Goal: Find specific page/section: Find specific page/section

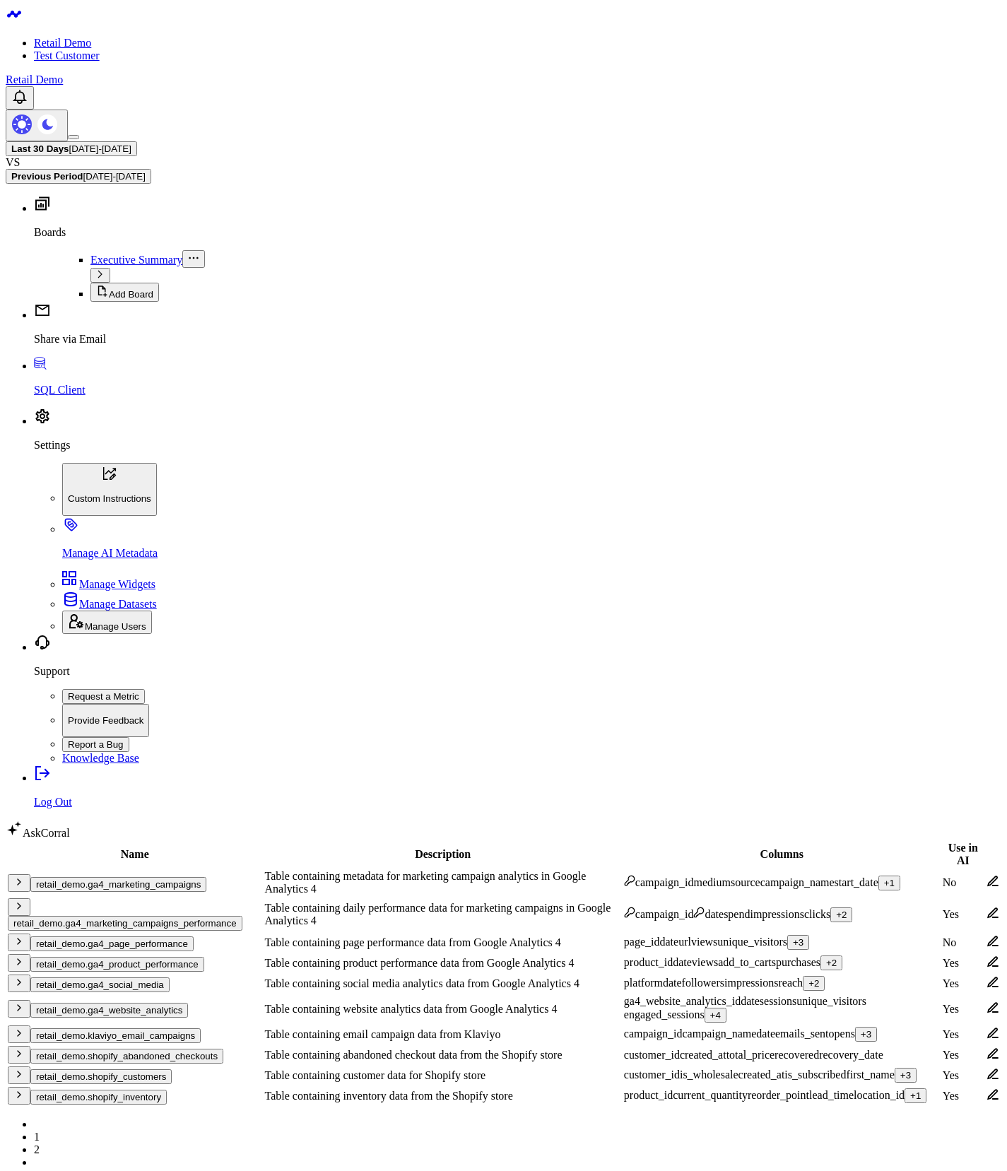
click at [496, 905] on div "Name Description Columns Use in AI retail_demo.ga4_marketing_campaigns Table co…" at bounding box center [504, 1112] width 996 height 544
click at [498, 905] on div "Name Description Columns Use in AI retail_demo.ga4_marketing_campaigns Table co…" at bounding box center [504, 1112] width 996 height 544
click at [337, 993] on body "Retail Demo Test Customer Retail Demo Last 30 Days 08/04/25 - 09/02/25 VS Previ…" at bounding box center [504, 933] width 996 height 1855
click at [334, 1033] on body "Retail Demo Test Customer Retail Demo Last 30 Days 08/04/25 - 09/02/25 VS Previ…" at bounding box center [504, 933] width 996 height 1855
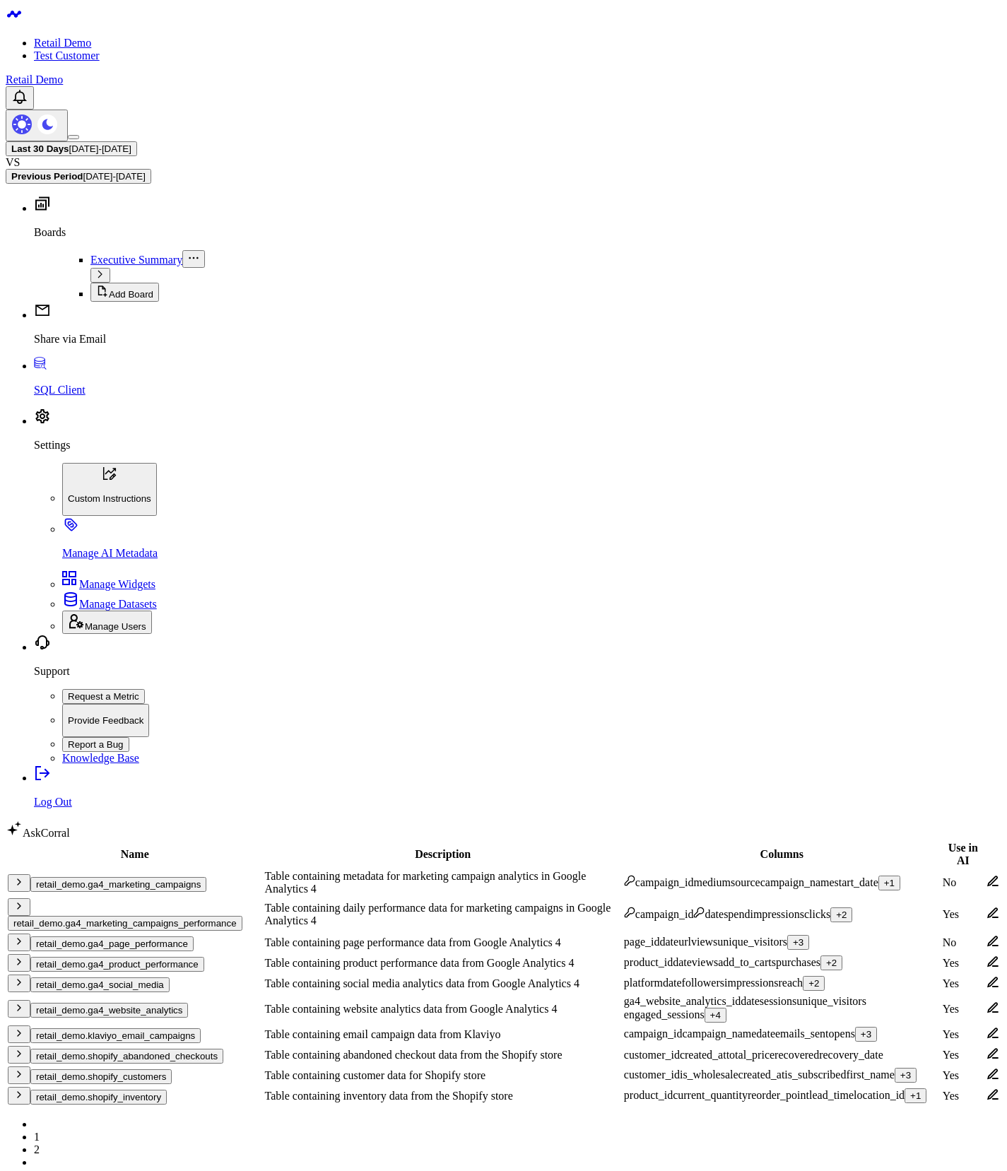
click at [334, 1033] on body "Retail Demo Test Customer Retail Demo Last 30 Days 08/04/25 - 09/02/25 VS Previ…" at bounding box center [504, 933] width 996 height 1855
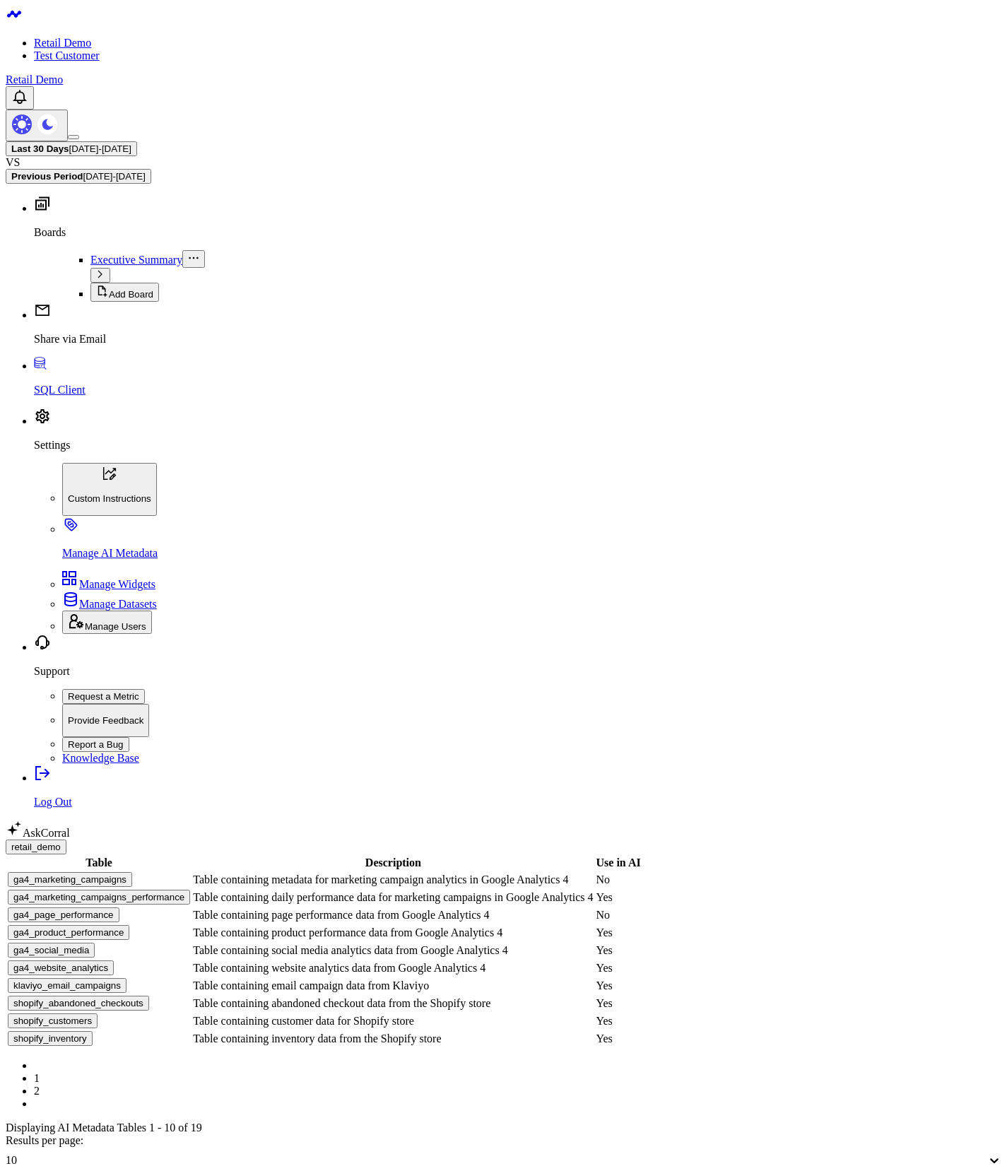
click at [123, 872] on button "ga4_marketing_campaigns" at bounding box center [70, 879] width 124 height 15
click at [66, 840] on button "retail_demo" at bounding box center [36, 847] width 61 height 15
click at [132, 872] on button "ga4_marketing_campaigns" at bounding box center [70, 879] width 124 height 15
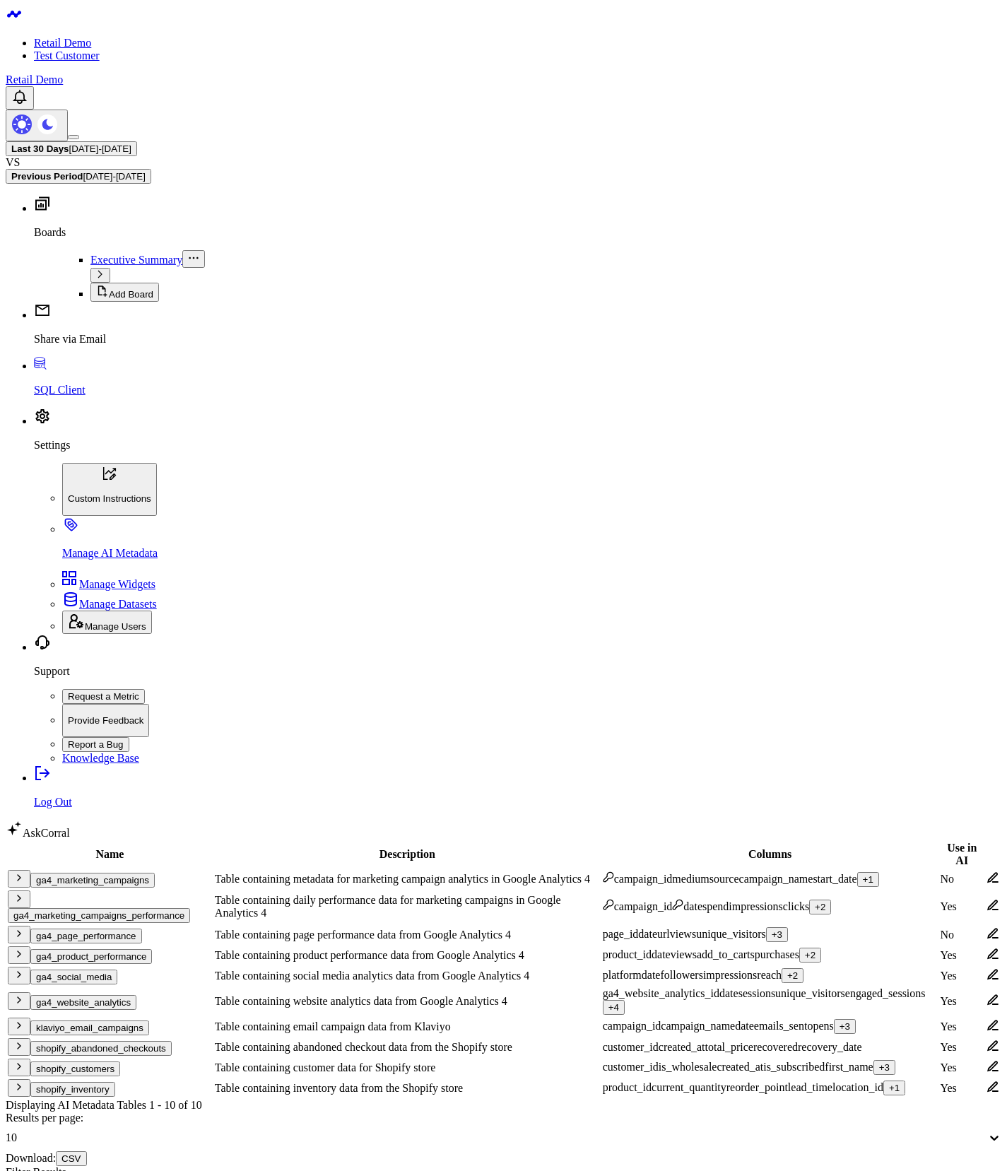
click at [352, 982] on body "Retail Demo Test Customer Retail Demo Last 30 Days 08/04/25 - 09/02/25 VS Previ…" at bounding box center [504, 893] width 996 height 1774
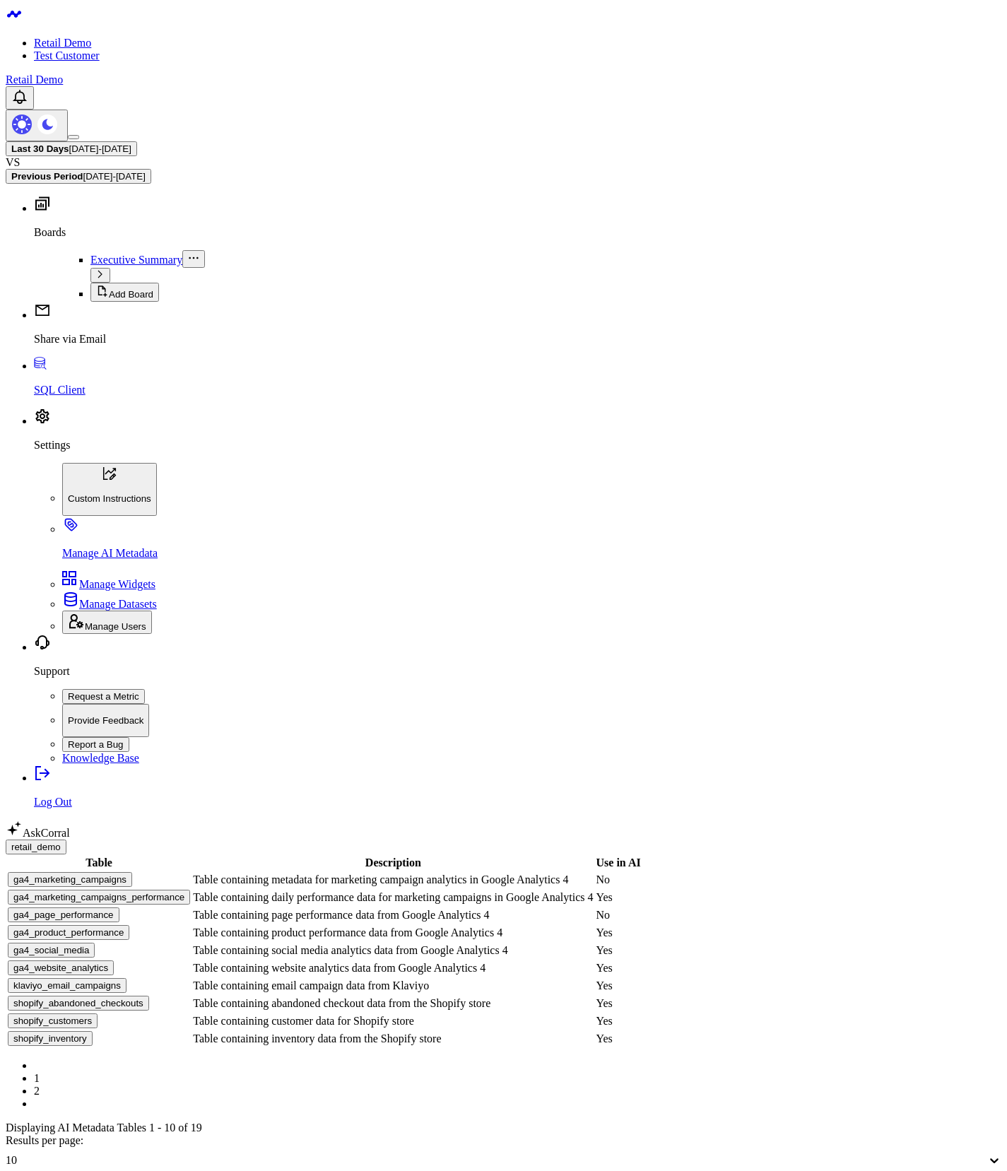
click at [40, 1085] on link "2" at bounding box center [37, 1091] width 6 height 12
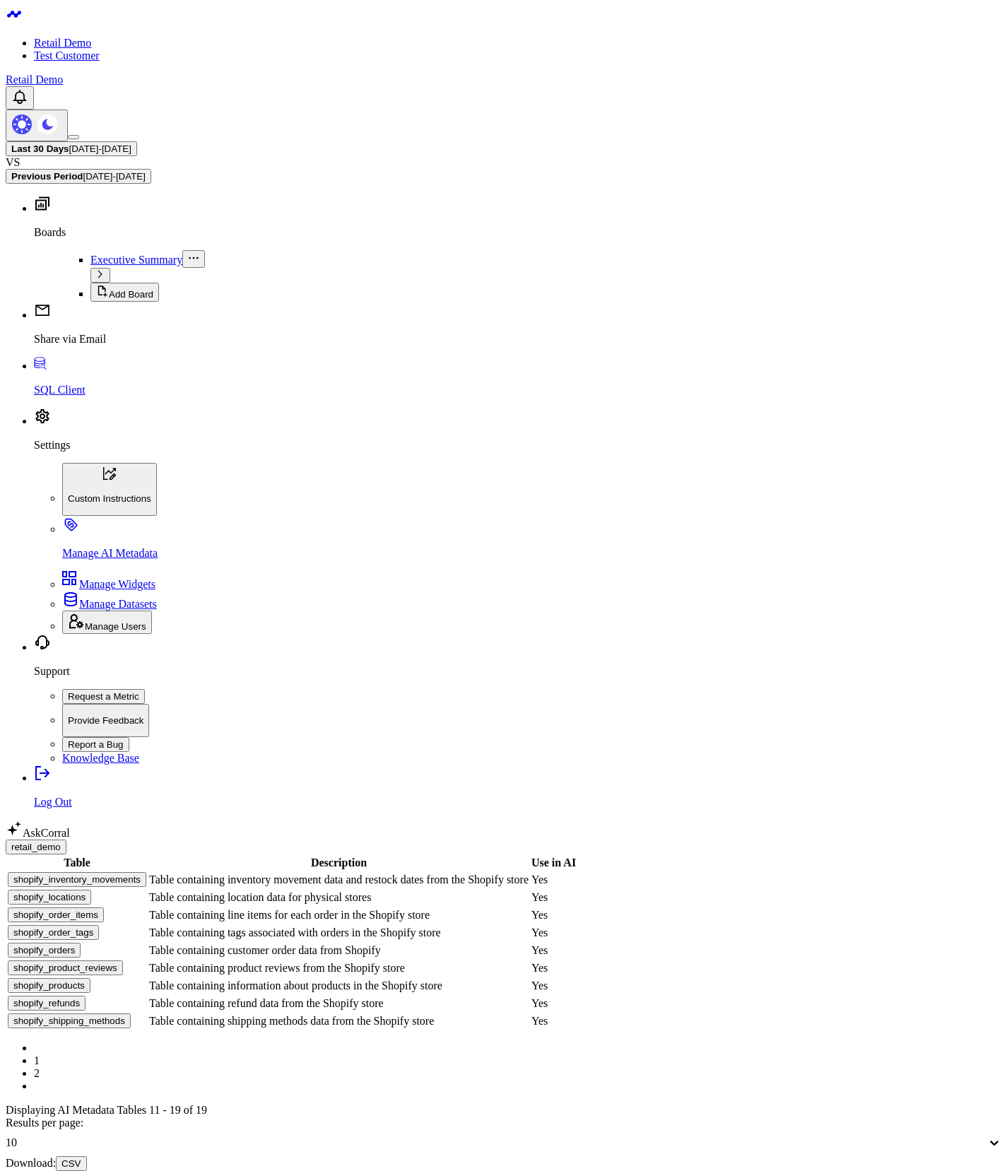
click at [40, 1054] on link "1" at bounding box center [37, 1060] width 6 height 12
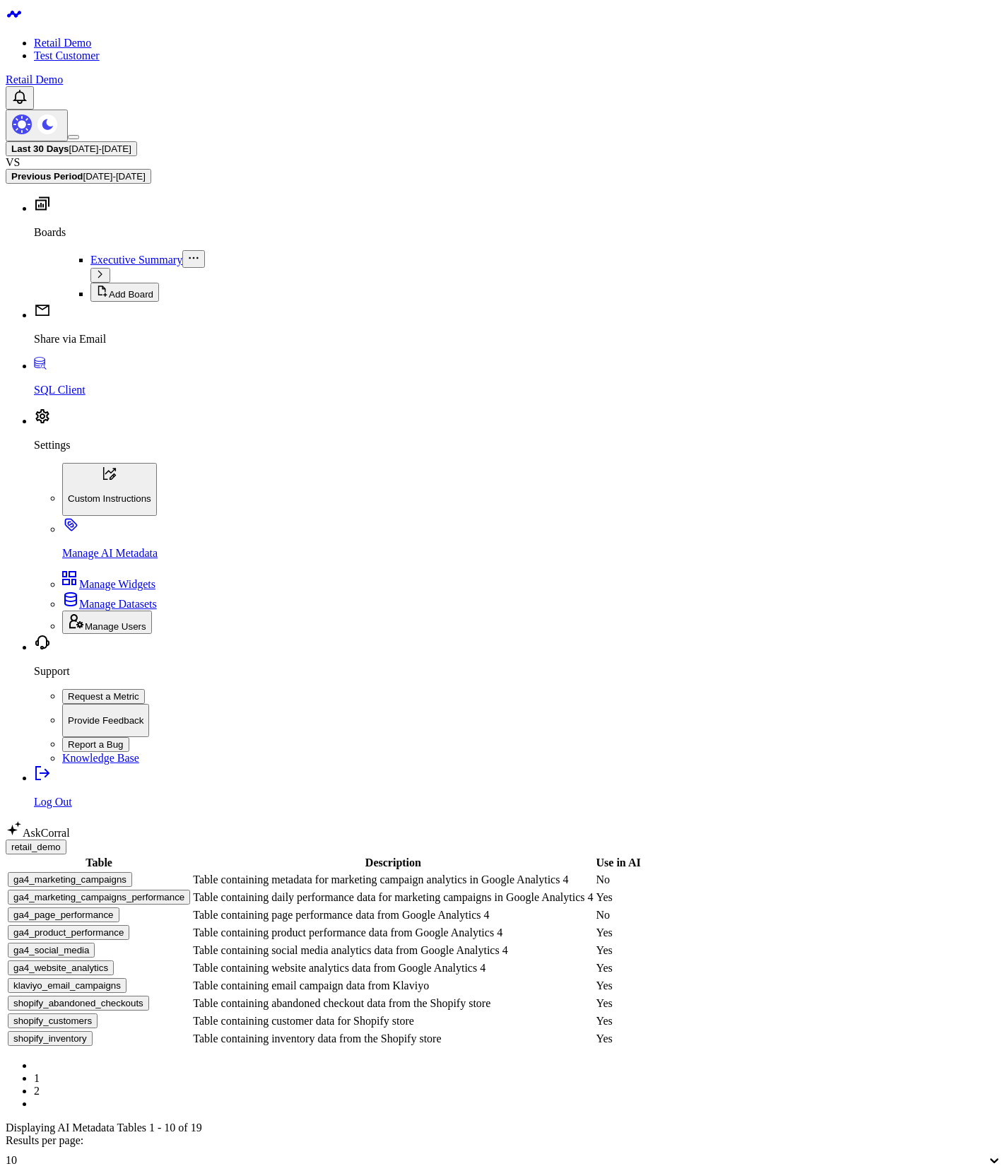
click at [331, 760] on body "Retail Demo Test Customer Retail Demo Last 30 Days 08/04/25 - 09/02/25 VS Previ…" at bounding box center [504, 904] width 996 height 1797
click at [132, 872] on button "ga4_marketing_campaigns" at bounding box center [70, 879] width 124 height 15
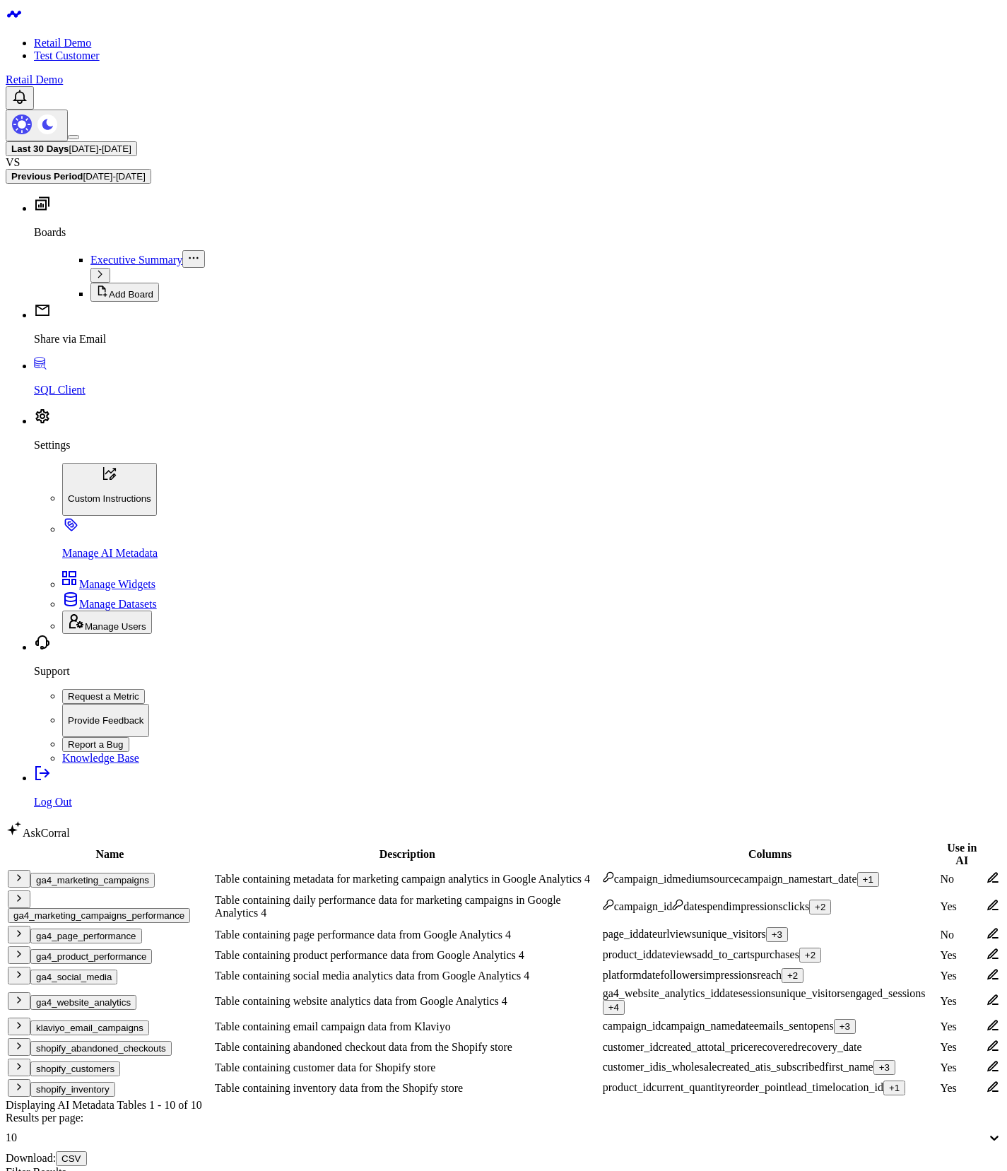
click at [155, 873] on button "ga4_marketing_campaigns" at bounding box center [92, 880] width 124 height 15
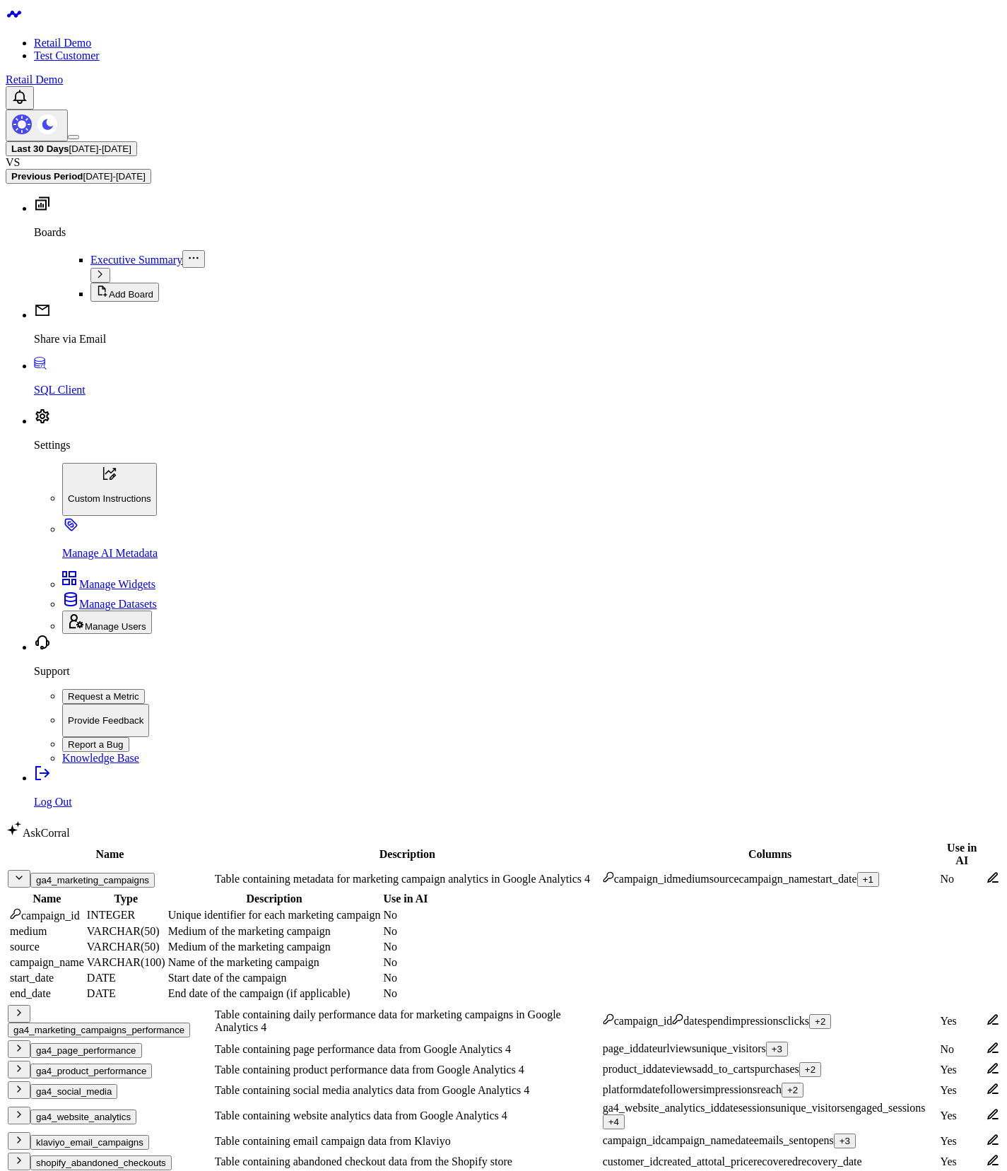
click at [129, 873] on button "ga4_marketing_campaigns" at bounding box center [92, 880] width 124 height 15
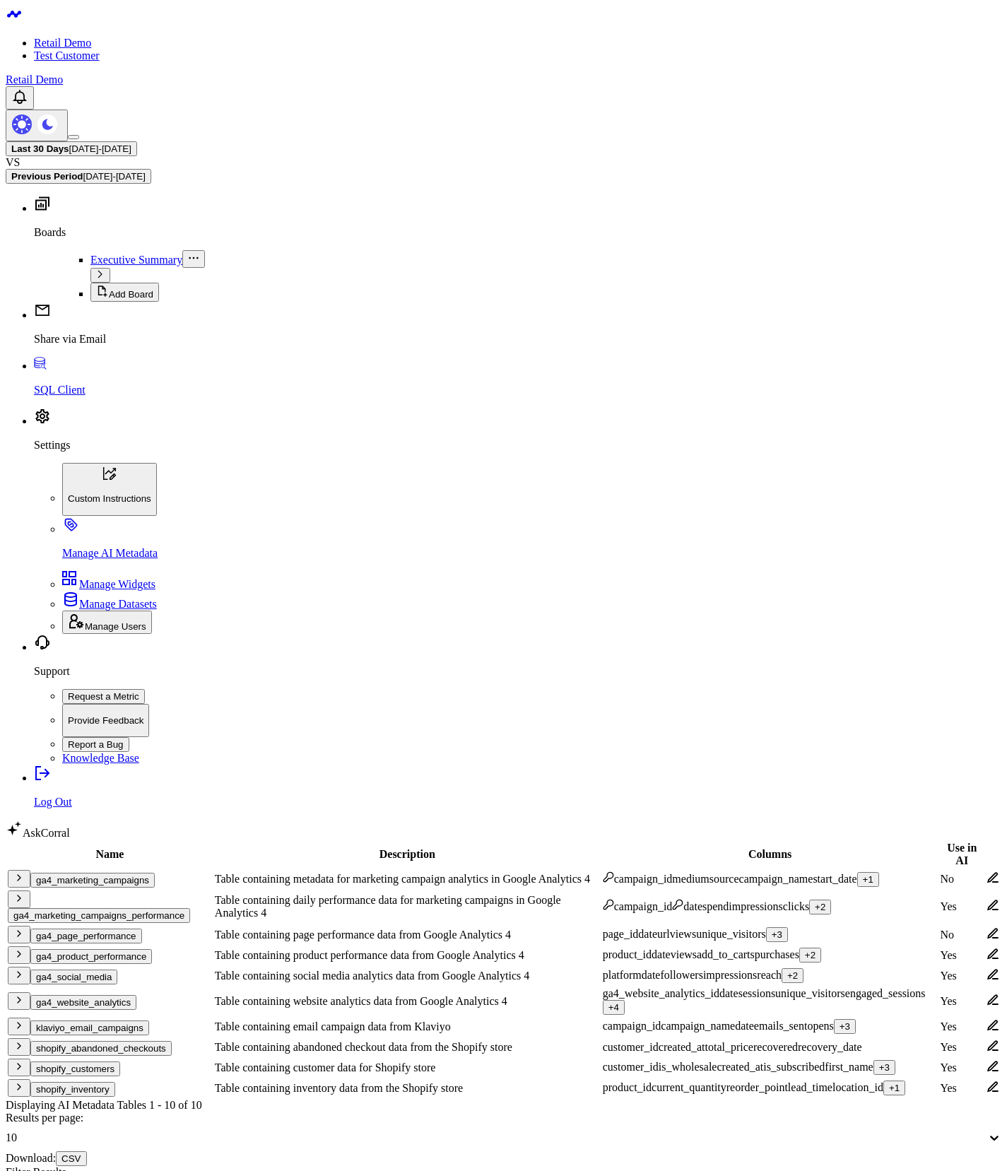
click at [139, 873] on button "ga4_marketing_campaigns" at bounding box center [92, 880] width 124 height 15
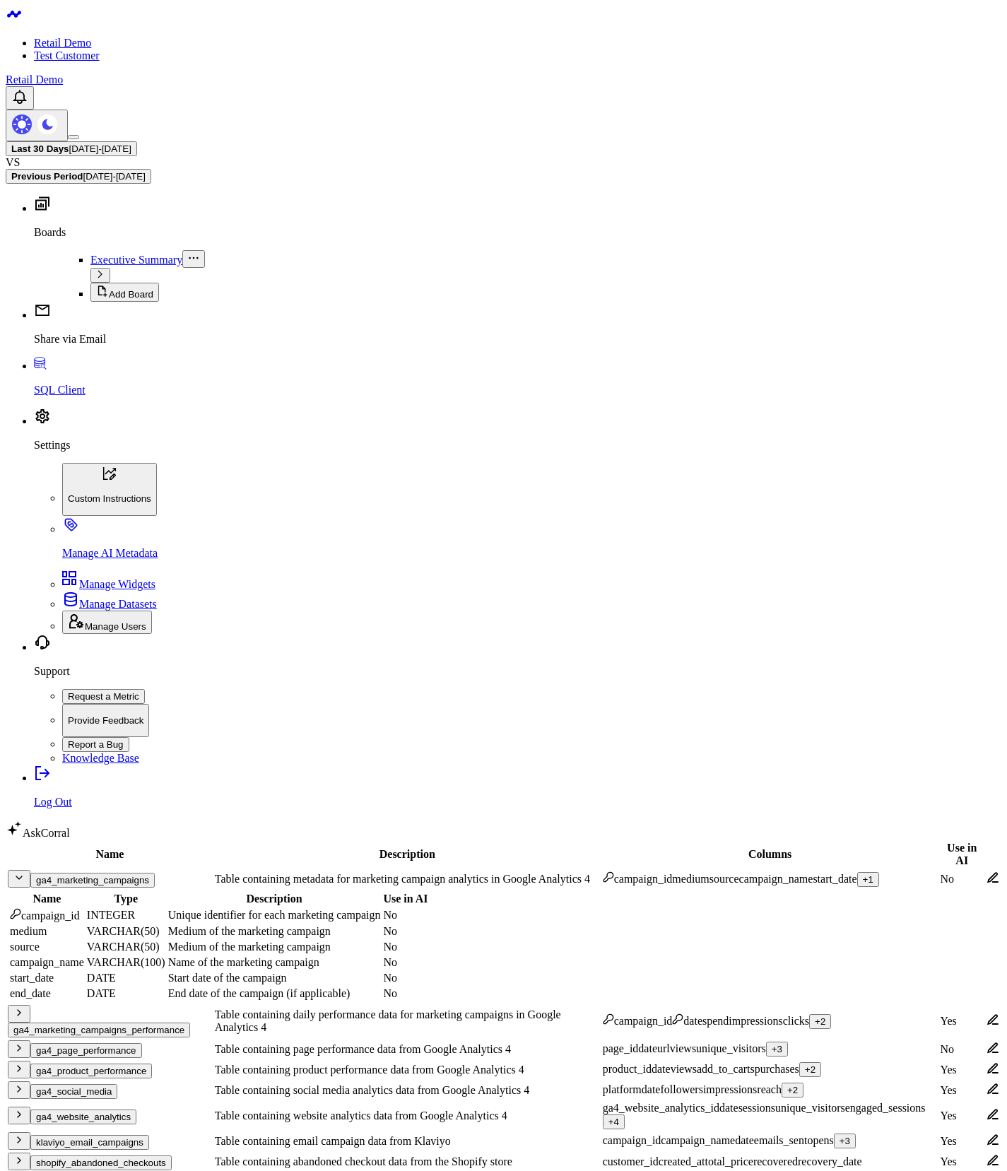
click at [155, 873] on button "ga4_marketing_campaigns" at bounding box center [92, 880] width 124 height 15
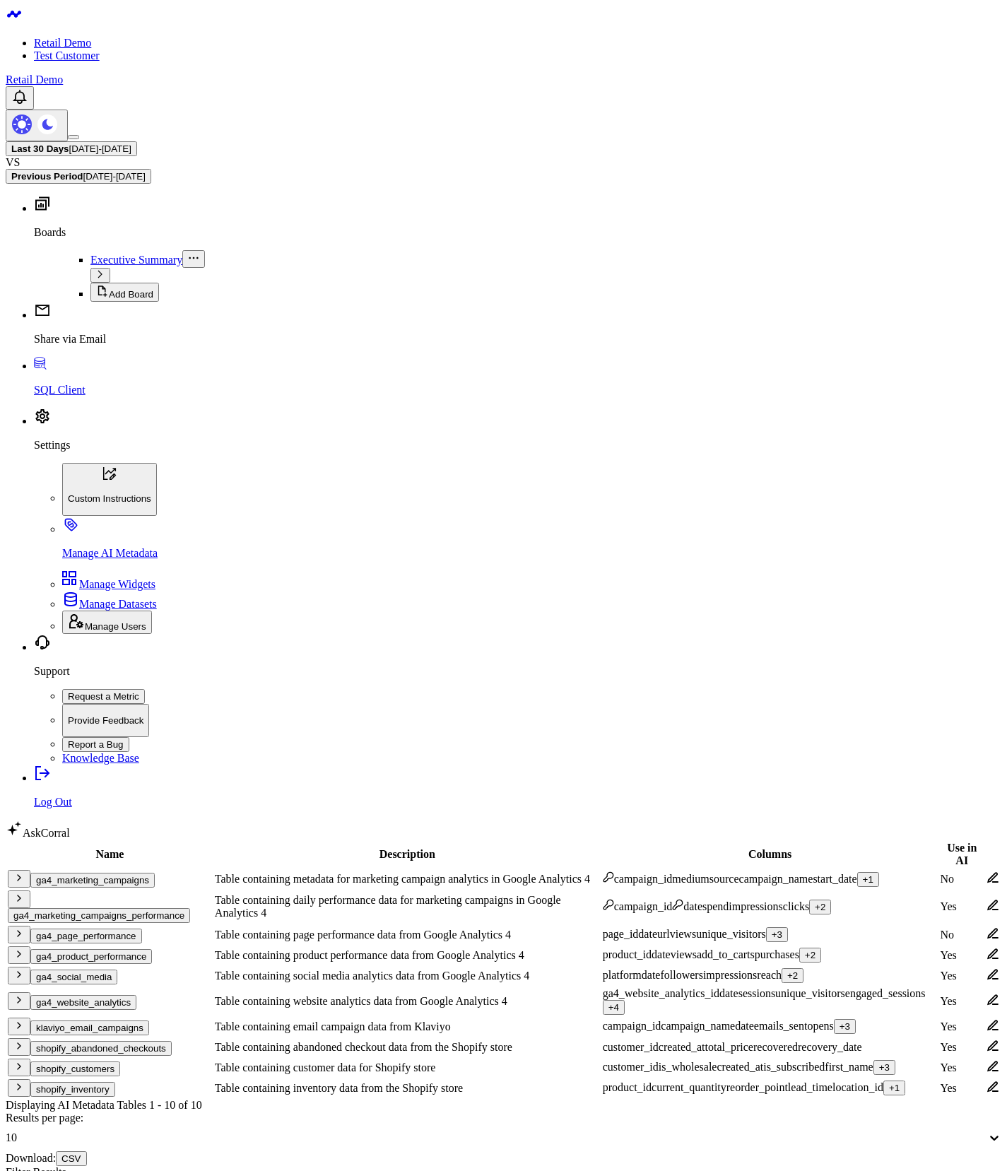
click at [378, 1016] on body "Retail Demo Test Customer Retail Demo Last 30 Days 08/04/25 - 09/02/25 VS Previ…" at bounding box center [504, 893] width 996 height 1774
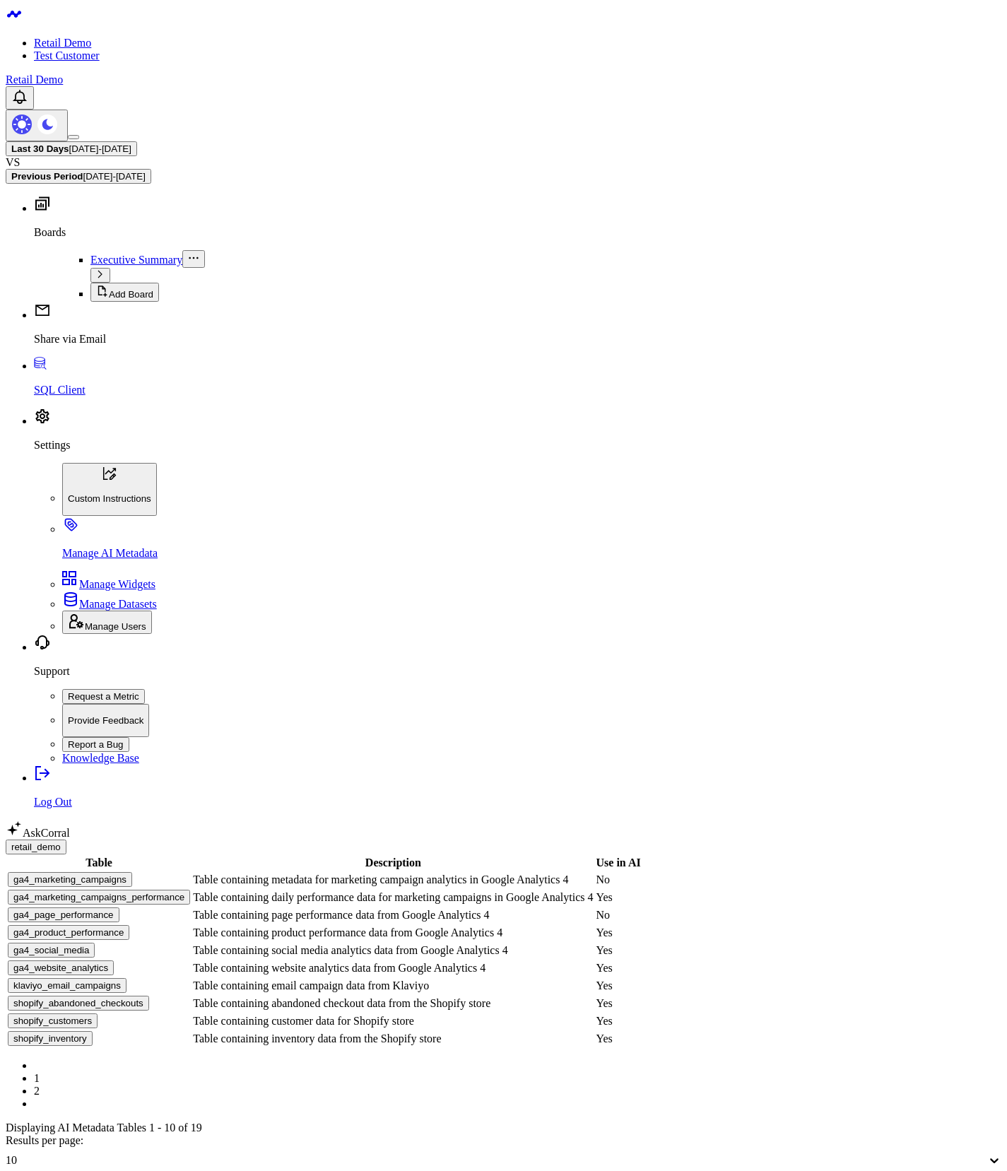
click at [359, 748] on body "Retail Demo Test Customer Retail Demo Last 30 Days 08/04/25 - 09/02/25 VS Previ…" at bounding box center [504, 904] width 996 height 1797
click at [86, 1170] on button "CSV" at bounding box center [71, 1181] width 30 height 15
click at [218, 862] on body "Retail Demo Test Customer Retail Demo Last 30 Days 08/04/25 - 09/02/25 VS Previ…" at bounding box center [504, 904] width 996 height 1797
click at [240, 841] on body "Retail Demo Test Customer Retail Demo Last 30 Days 08/04/25 - 09/02/25 VS Previ…" at bounding box center [504, 904] width 996 height 1797
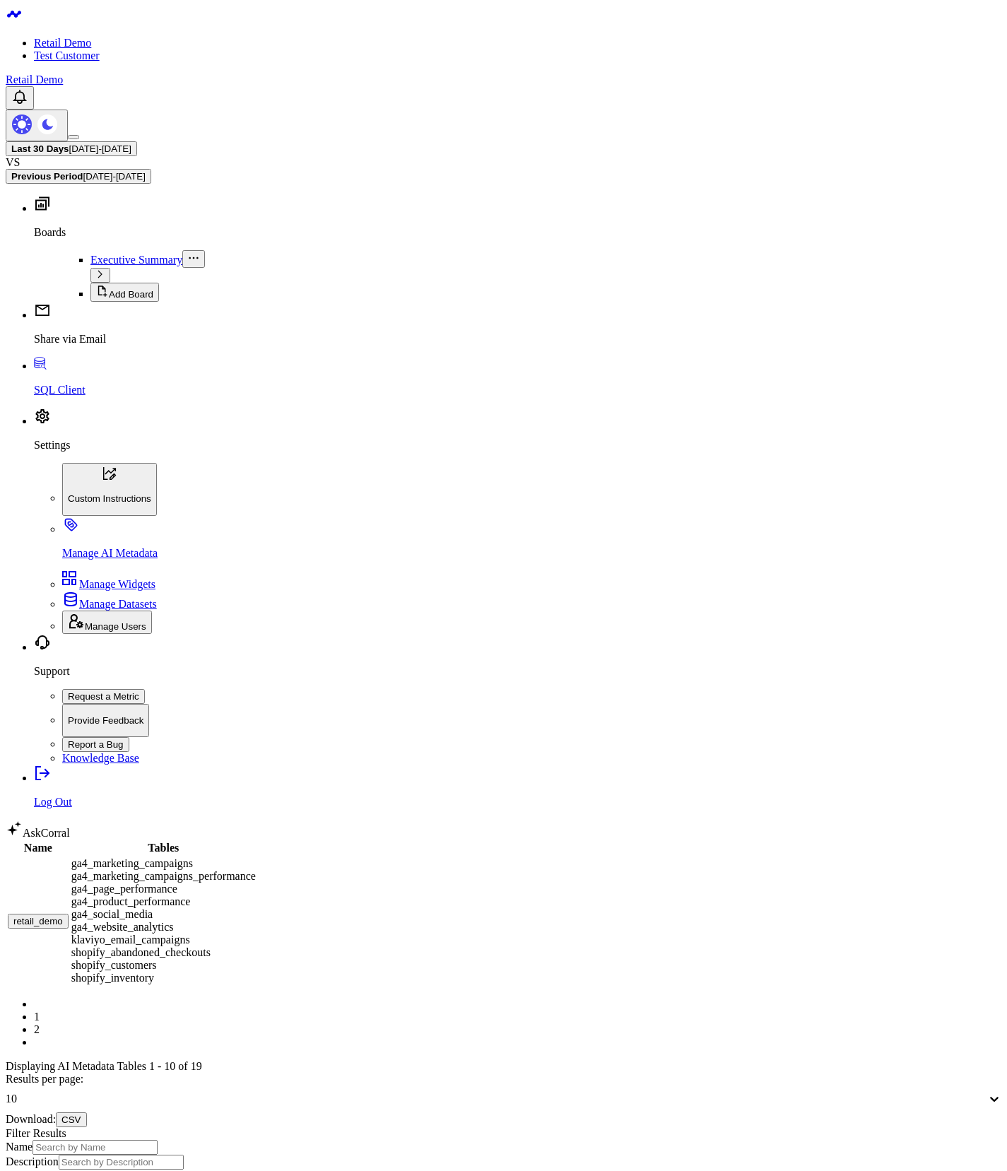
click at [69, 914] on button "retail_demo" at bounding box center [38, 921] width 61 height 15
click at [268, 840] on div "Name Tables retail_demo ga4_marketing_campaigns ga4_marketing_campaigns_perform…" at bounding box center [504, 1052] width 996 height 424
click at [40, 1023] on link "2" at bounding box center [37, 1029] width 6 height 12
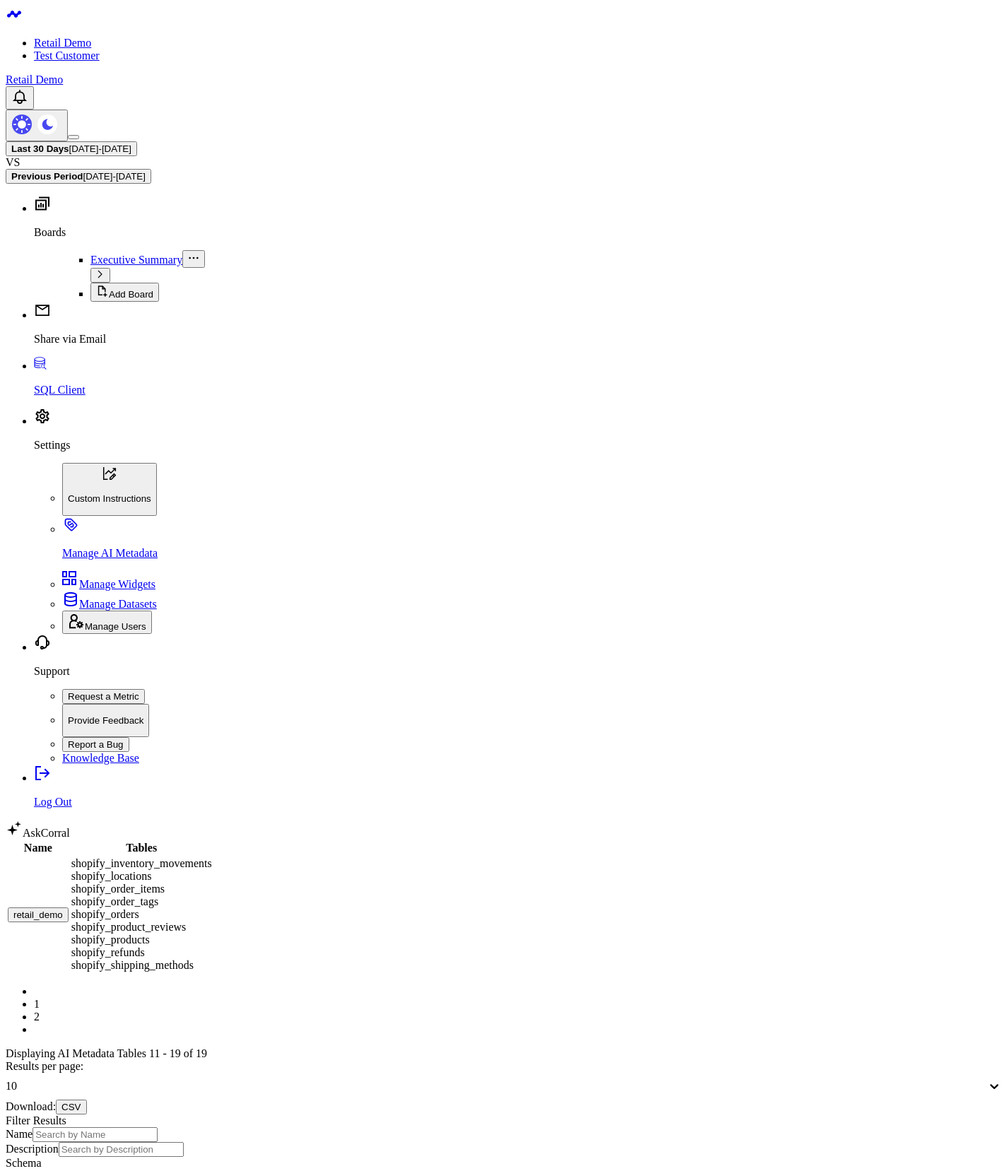
click at [40, 998] on link "1" at bounding box center [37, 1004] width 6 height 12
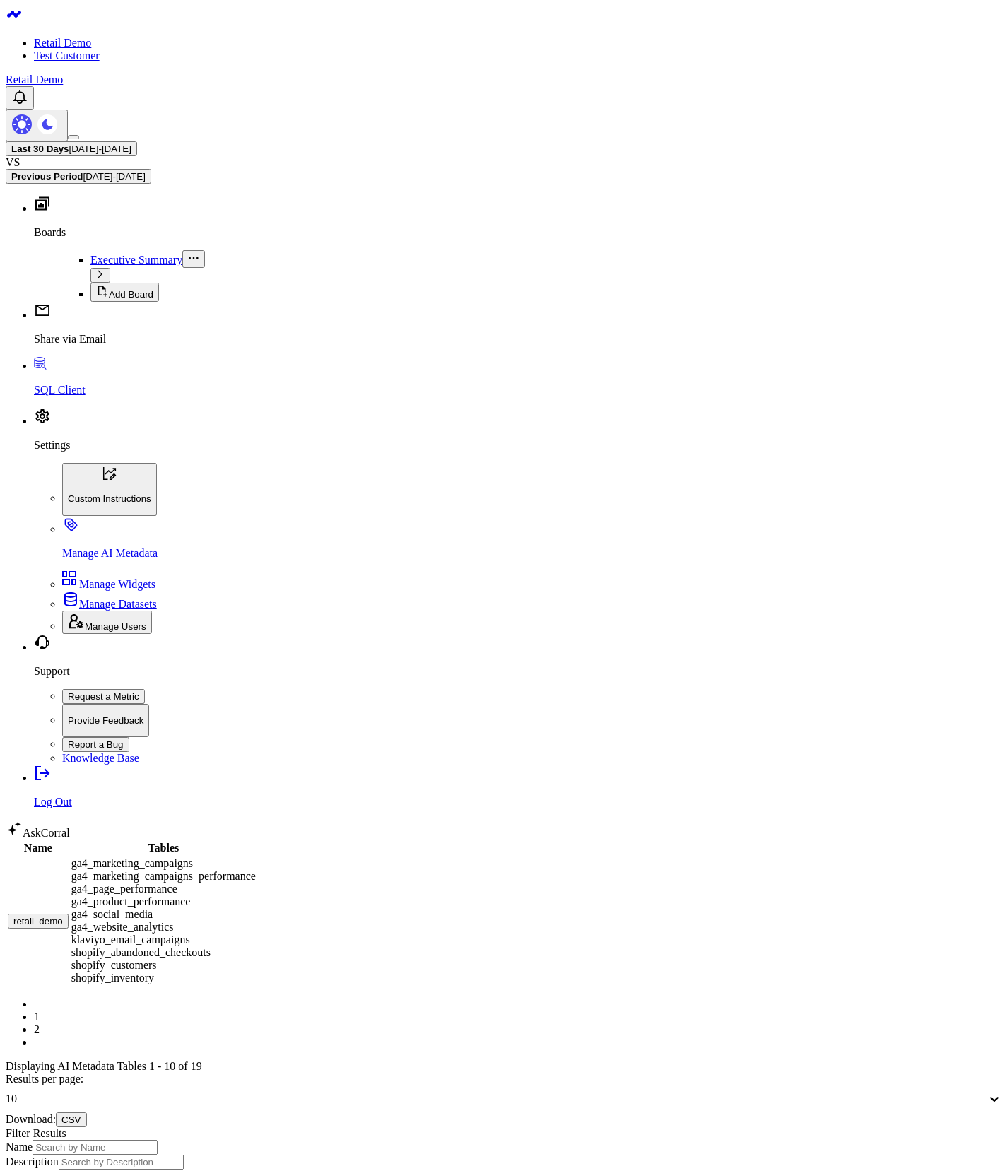
click at [758, 1093] on div "10" at bounding box center [496, 1099] width 981 height 13
click at [771, 1151] on div "100" at bounding box center [504, 1157] width 996 height 13
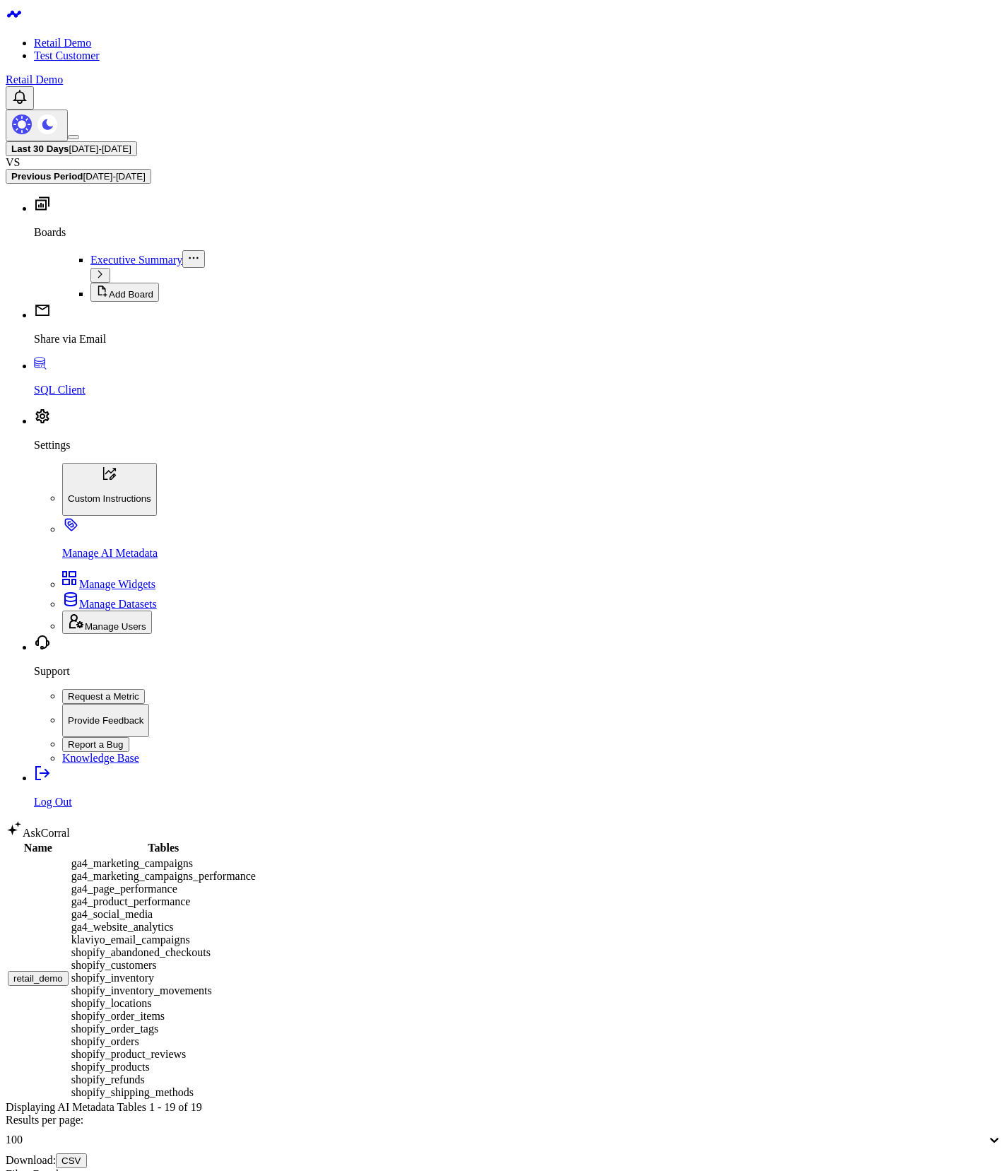
click at [459, 633] on body "Retail Demo Test Customer Retail Demo Last 30 Days 08/04/25 - 09/02/25 VS Previ…" at bounding box center [504, 894] width 996 height 1776
click at [69, 971] on button "retail_demo" at bounding box center [38, 978] width 61 height 15
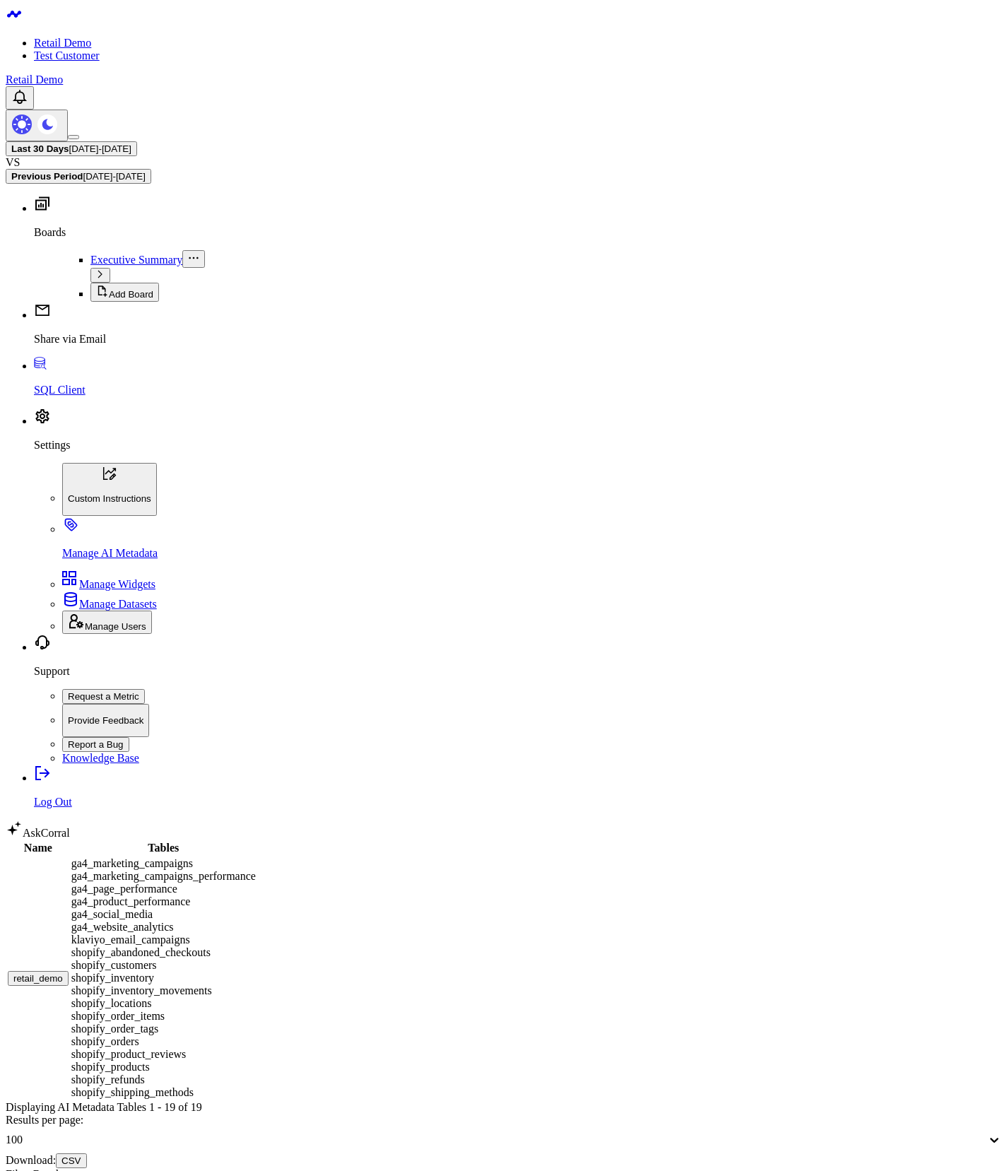
click at [237, 993] on body "Retail Demo Test Customer Retail Demo Last 30 Days 08/04/25 - 09/02/25 VS Previ…" at bounding box center [504, 894] width 996 height 1776
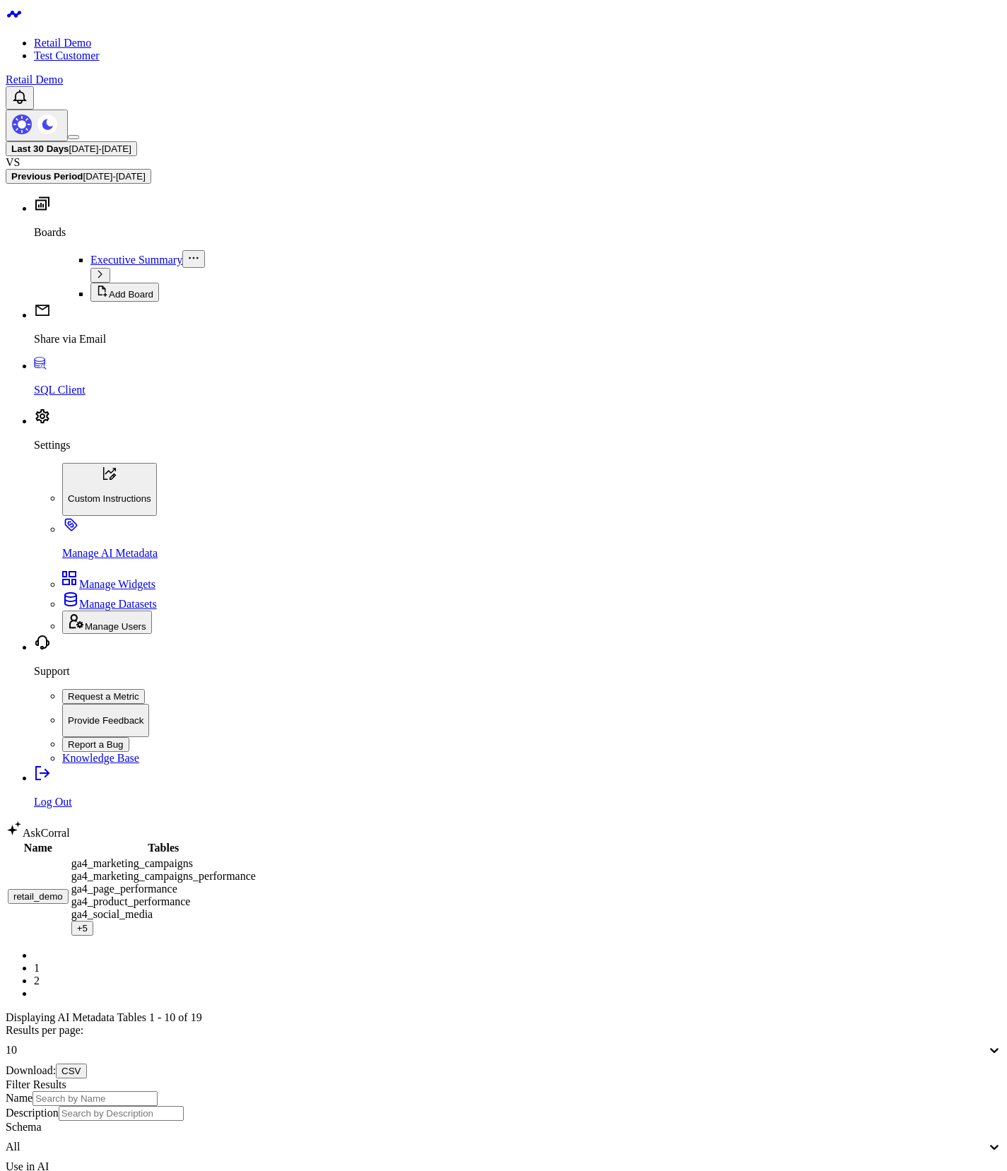
click at [88, 923] on div "+ 5" at bounding box center [82, 928] width 11 height 11
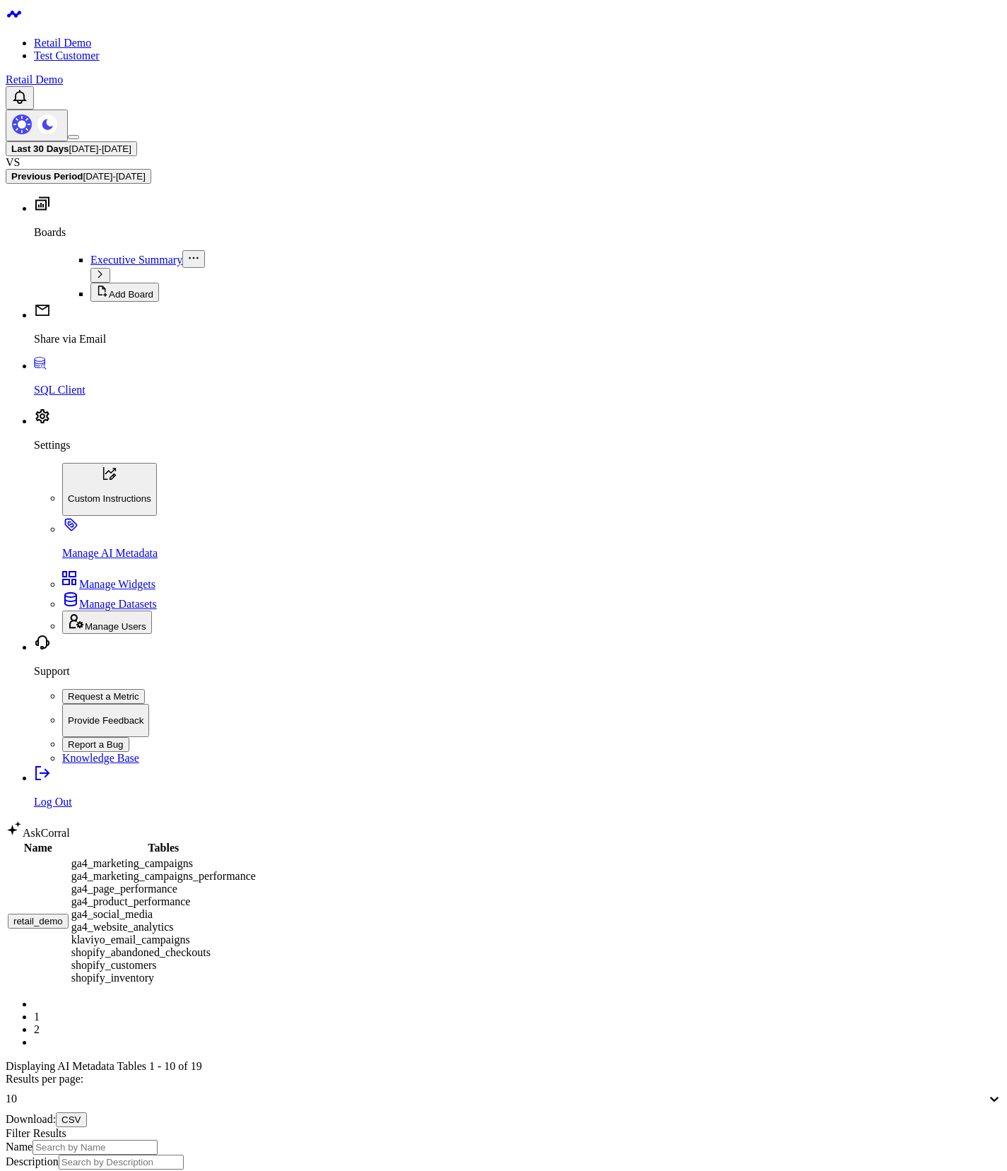
click at [40, 1023] on link "2" at bounding box center [37, 1029] width 6 height 12
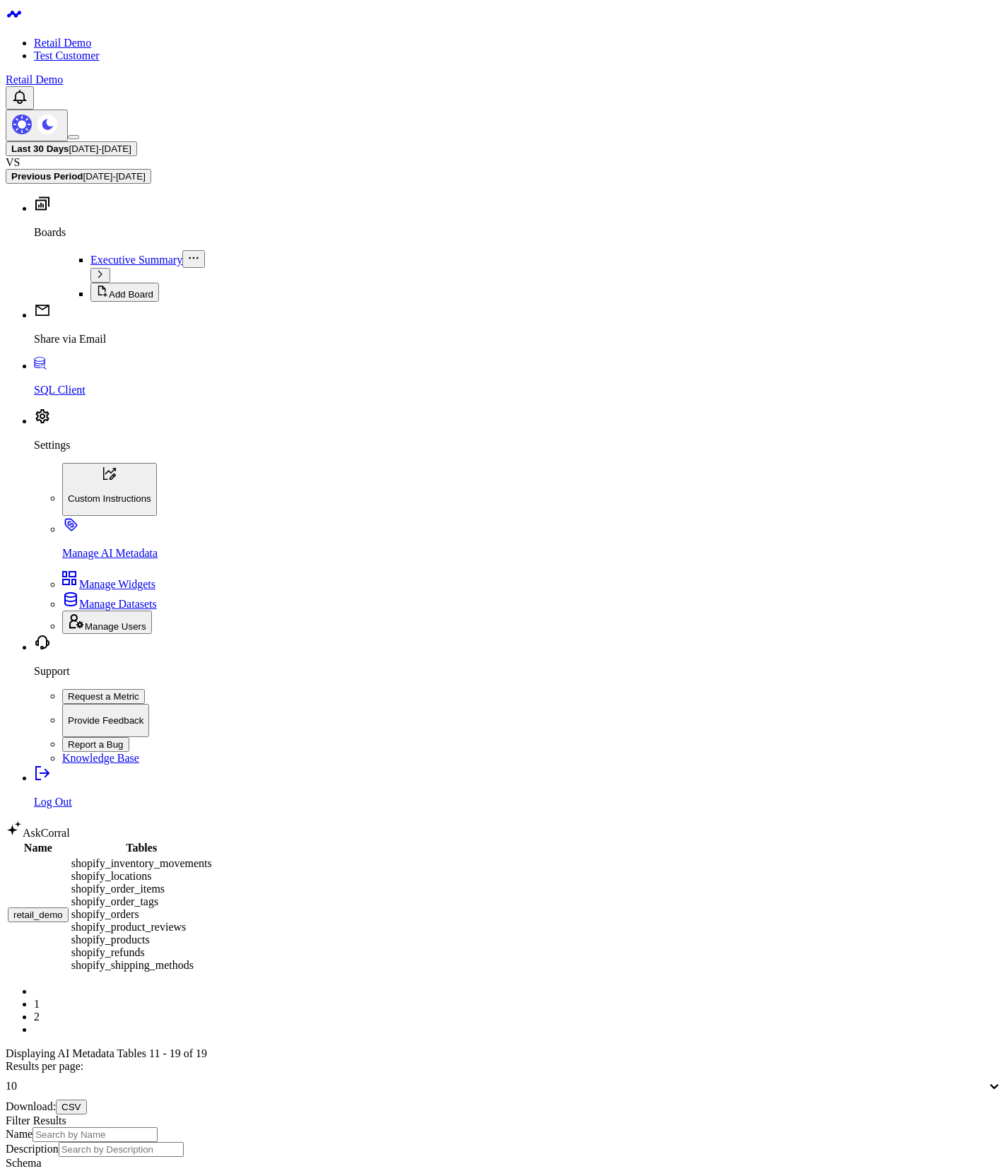
click at [40, 998] on link "1" at bounding box center [37, 1004] width 6 height 12
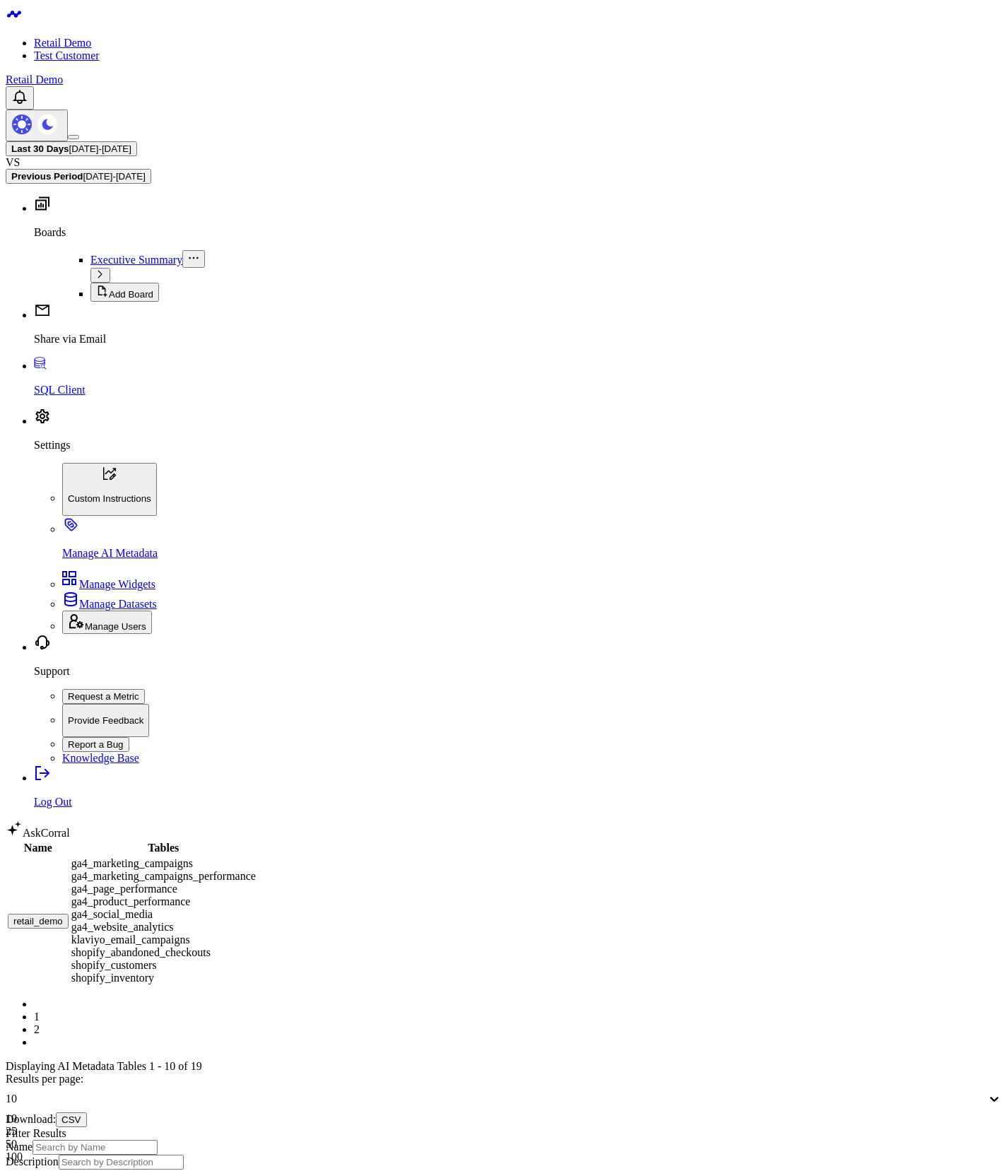
click at [987, 1086] on span at bounding box center [987, 1099] width 1 height 27
click at [765, 1151] on div "100" at bounding box center [504, 1157] width 996 height 13
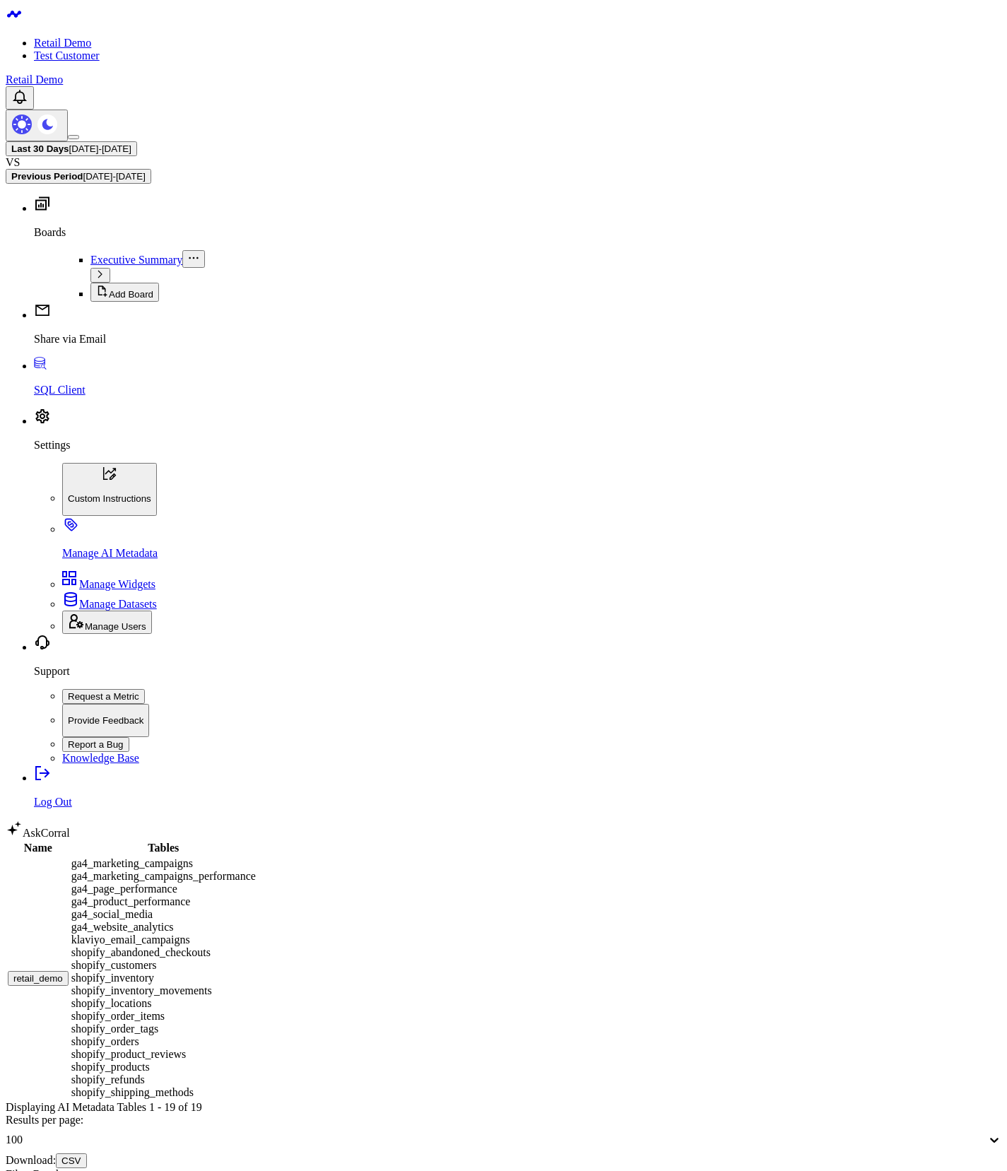
click at [286, 840] on div "Name Tables retail_demo ga4_marketing_campaigns ga4_marketing_campaigns_perform…" at bounding box center [504, 1072] width 996 height 465
click at [406, 599] on body "Retail Demo Test Customer Retail Demo Last 30 Days 08/04/25 - 09/02/25 VS Previ…" at bounding box center [504, 894] width 996 height 1776
click at [288, 772] on body "Retail Demo Test Customer Retail Demo Last 30 Days 08/04/25 - 09/02/25 VS Previ…" at bounding box center [504, 894] width 996 height 1776
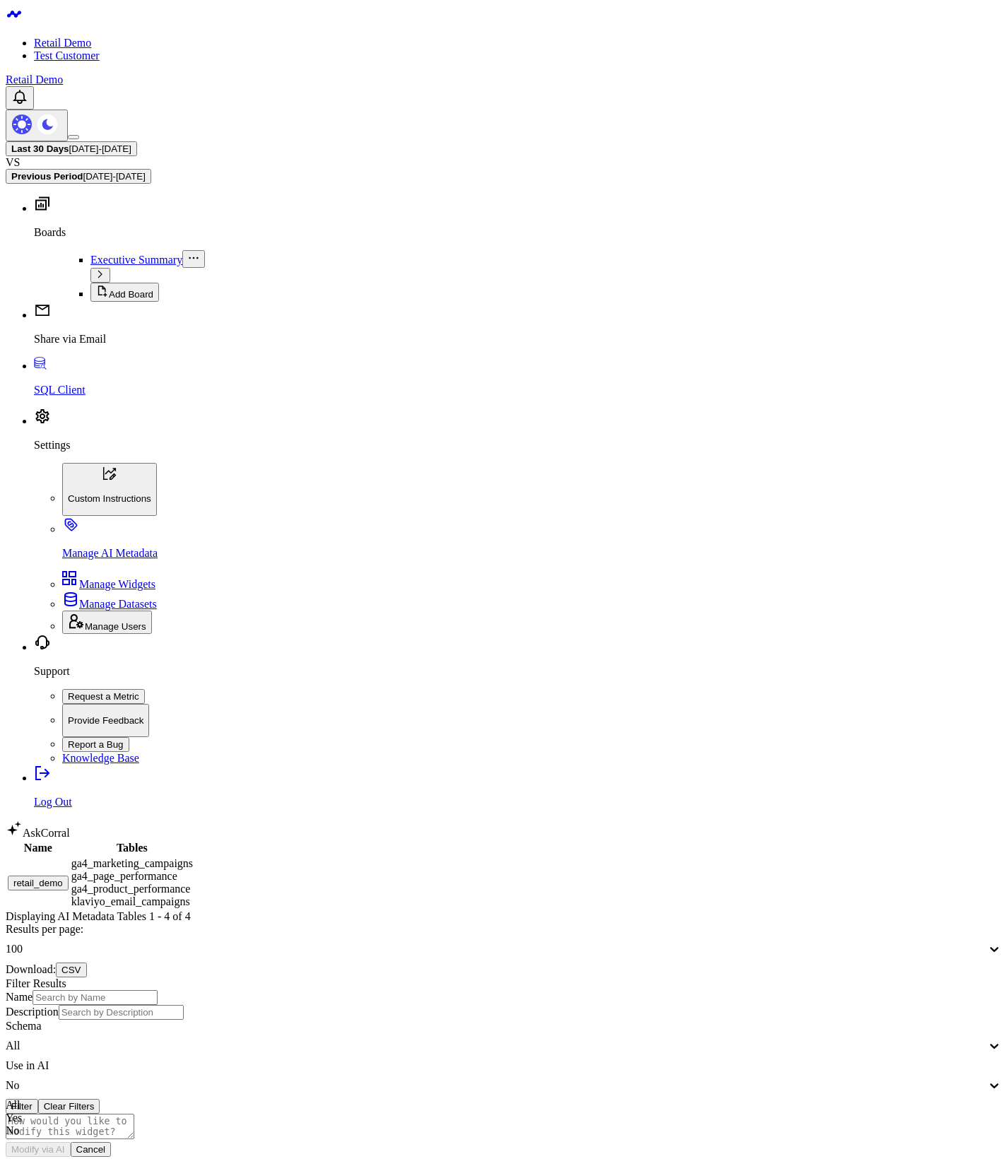
click at [842, 1079] on div "No" at bounding box center [496, 1085] width 981 height 13
click at [827, 1099] on div "All" at bounding box center [504, 1105] width 996 height 13
click at [38, 1099] on button "Filter" at bounding box center [22, 1106] width 33 height 15
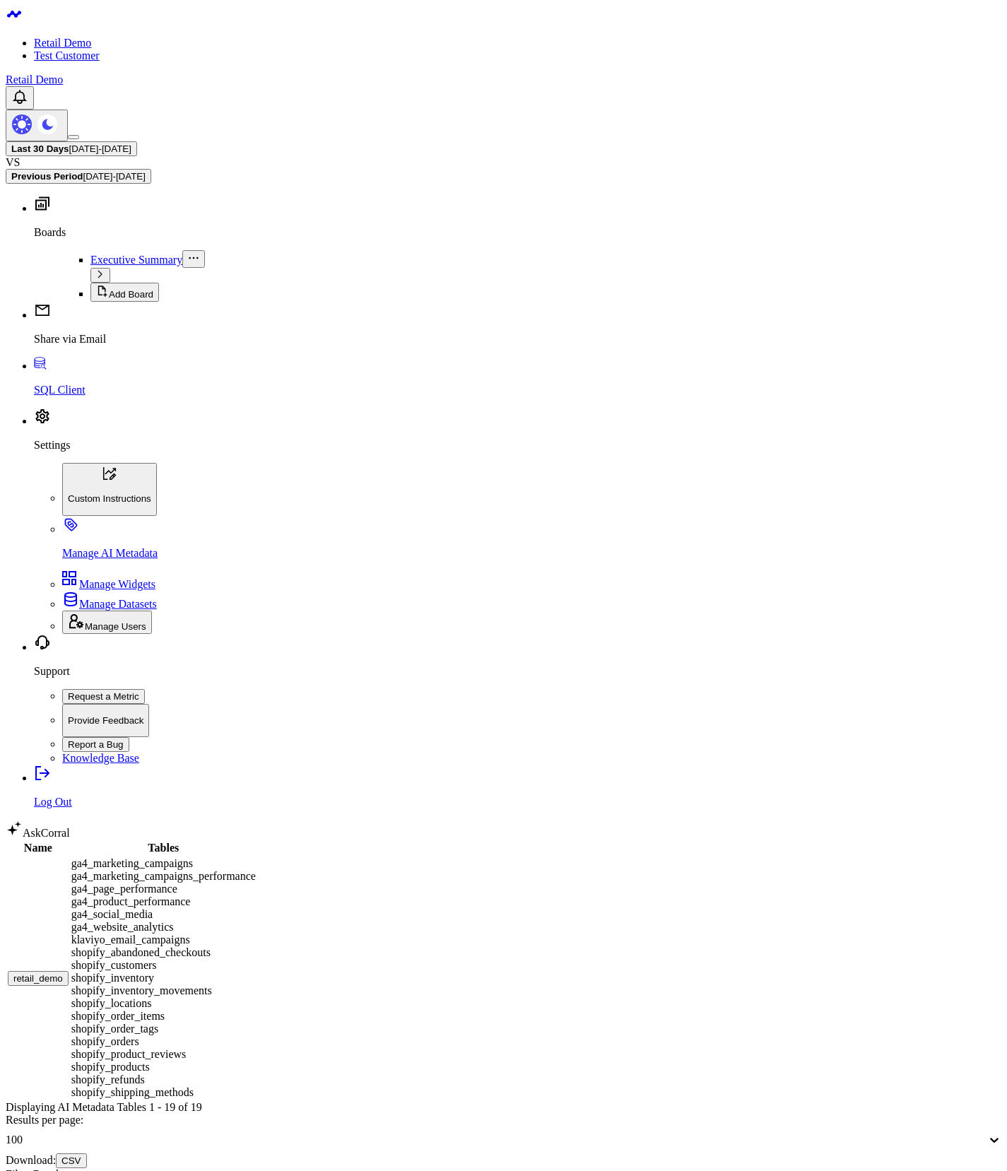
click at [505, 631] on body "Retail Demo Test Customer Retail Demo Last 30 Days 08/04/25 - 09/02/25 VS Previ…" at bounding box center [504, 894] width 996 height 1776
click at [280, 558] on body "Retail Demo Test Customer Retail Demo Last 30 Days 08/04/25 - 09/02/25 VS Previ…" at bounding box center [504, 894] width 996 height 1776
click at [242, 868] on body "Retail Demo Test Customer Retail Demo Last 30 Days 08/04/25 - 09/02/25 VS Previ…" at bounding box center [504, 894] width 996 height 1776
click at [351, 652] on body "Retail Demo Test Customer Retail Demo Last 30 Days 08/04/25 - 09/02/25 VS Previ…" at bounding box center [504, 894] width 996 height 1776
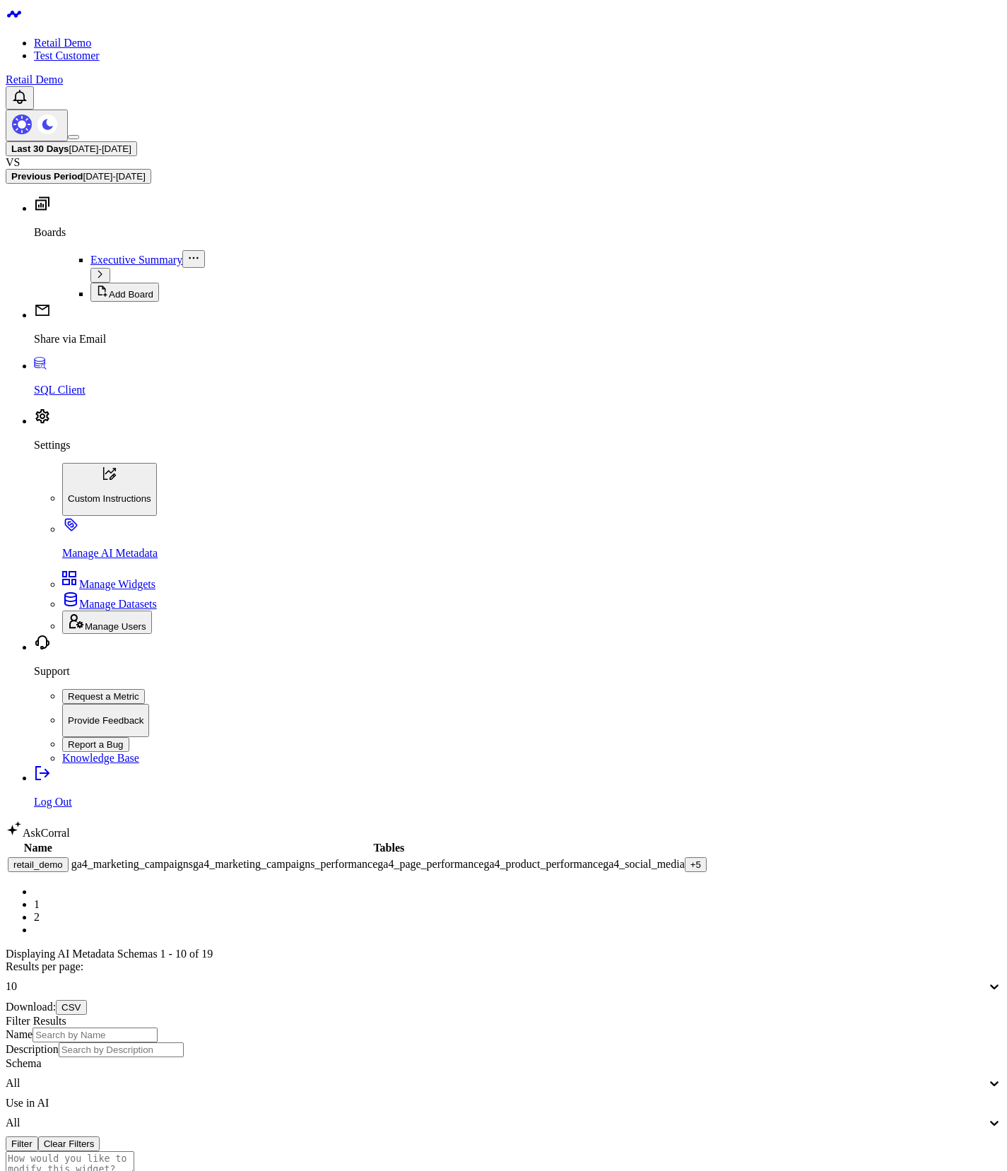
click at [40, 911] on link "2" at bounding box center [37, 917] width 6 height 12
click at [40, 898] on link "1" at bounding box center [37, 904] width 6 height 12
click at [690, 859] on div "+ 5" at bounding box center [695, 864] width 11 height 11
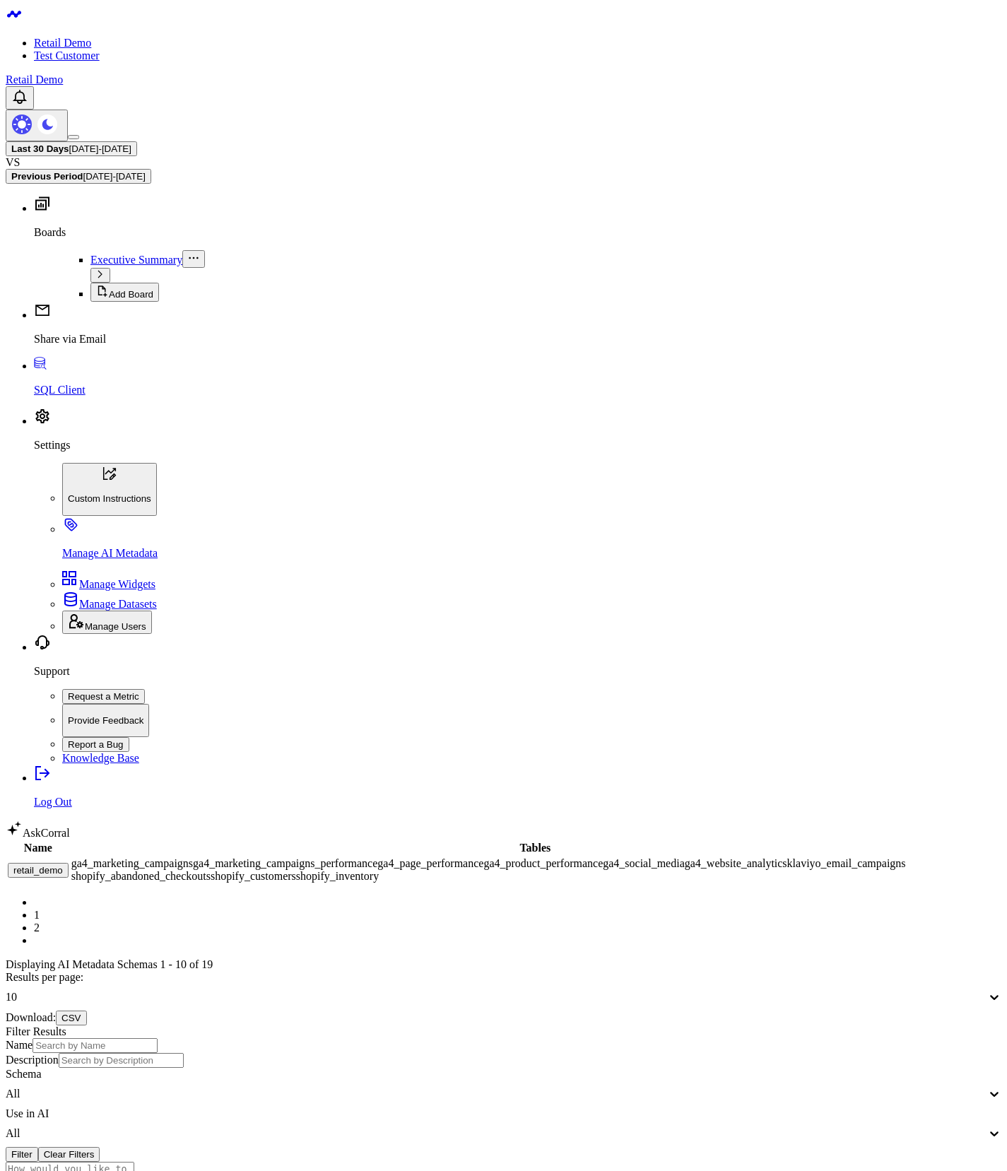
click at [438, 529] on body "Retail Demo Test Customer Retail Demo Last 30 Days [DATE] - [DATE] VS Previous …" at bounding box center [504, 822] width 996 height 1633
click at [155, 826] on body "Retail Demo Test Customer Retail Demo Last 30 Days [DATE] - [DATE] VS Previous …" at bounding box center [504, 822] width 996 height 1633
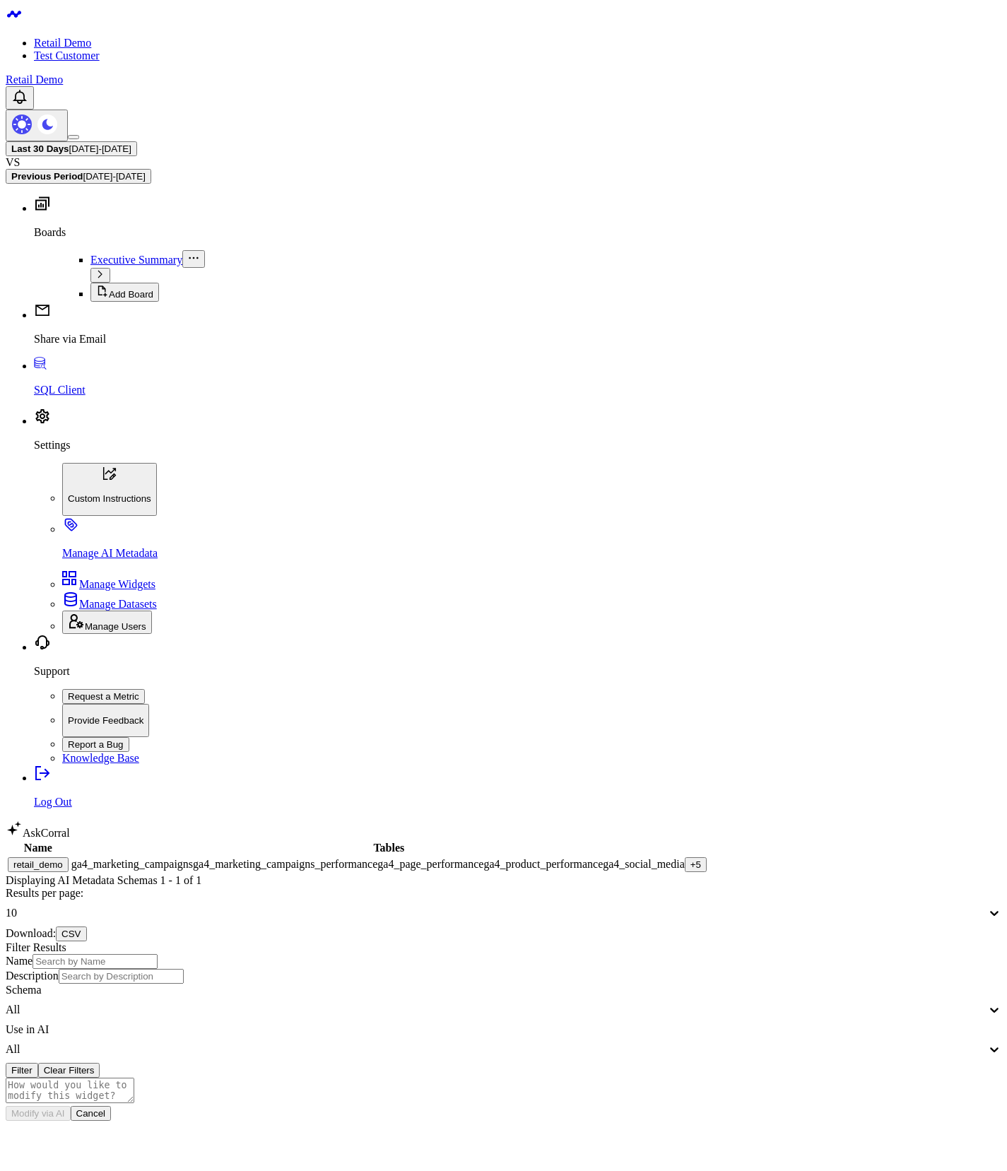
click at [690, 859] on div "+ 5" at bounding box center [695, 864] width 11 height 11
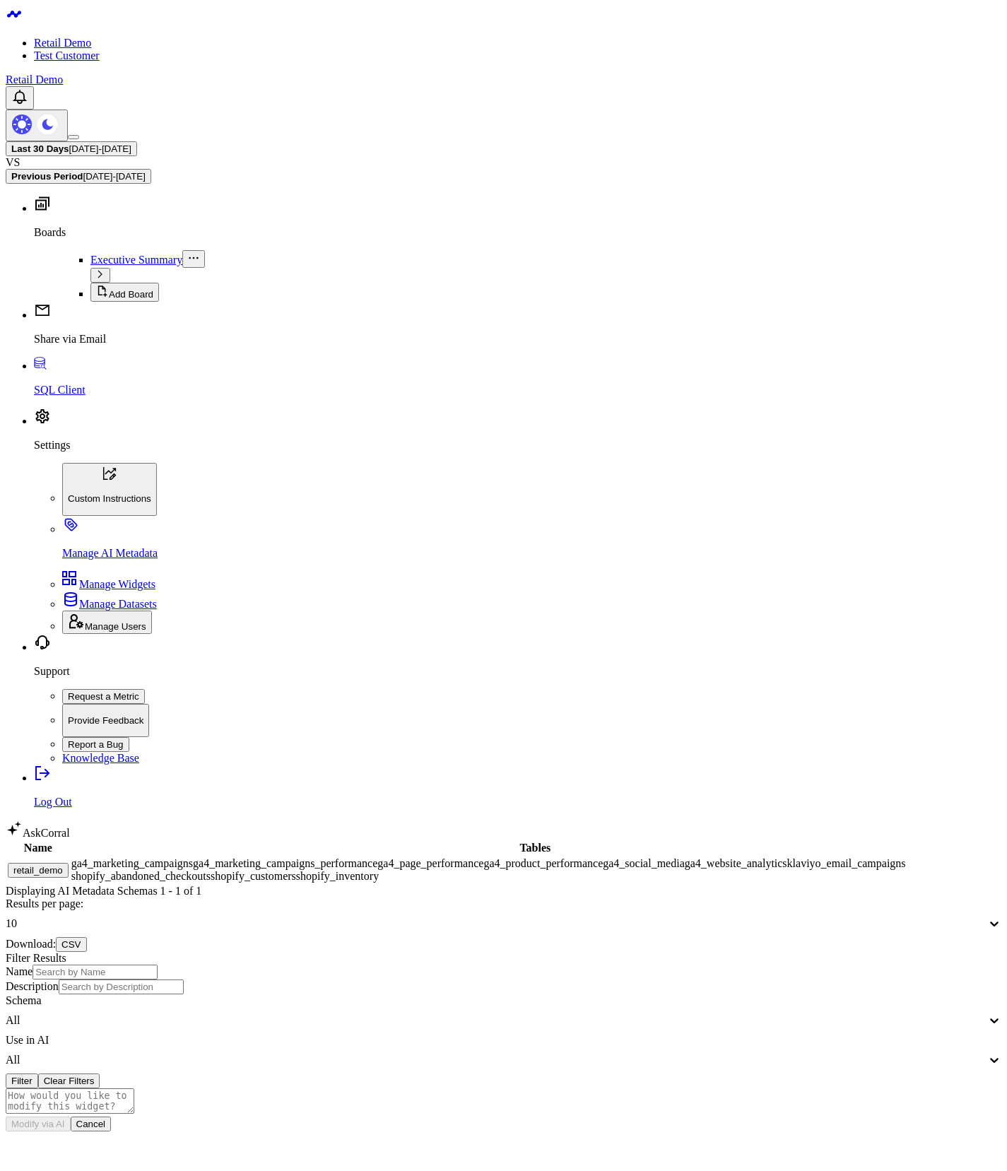
click at [763, 917] on div "10" at bounding box center [496, 923] width 981 height 13
click at [770, 975] on div "100" at bounding box center [504, 981] width 996 height 13
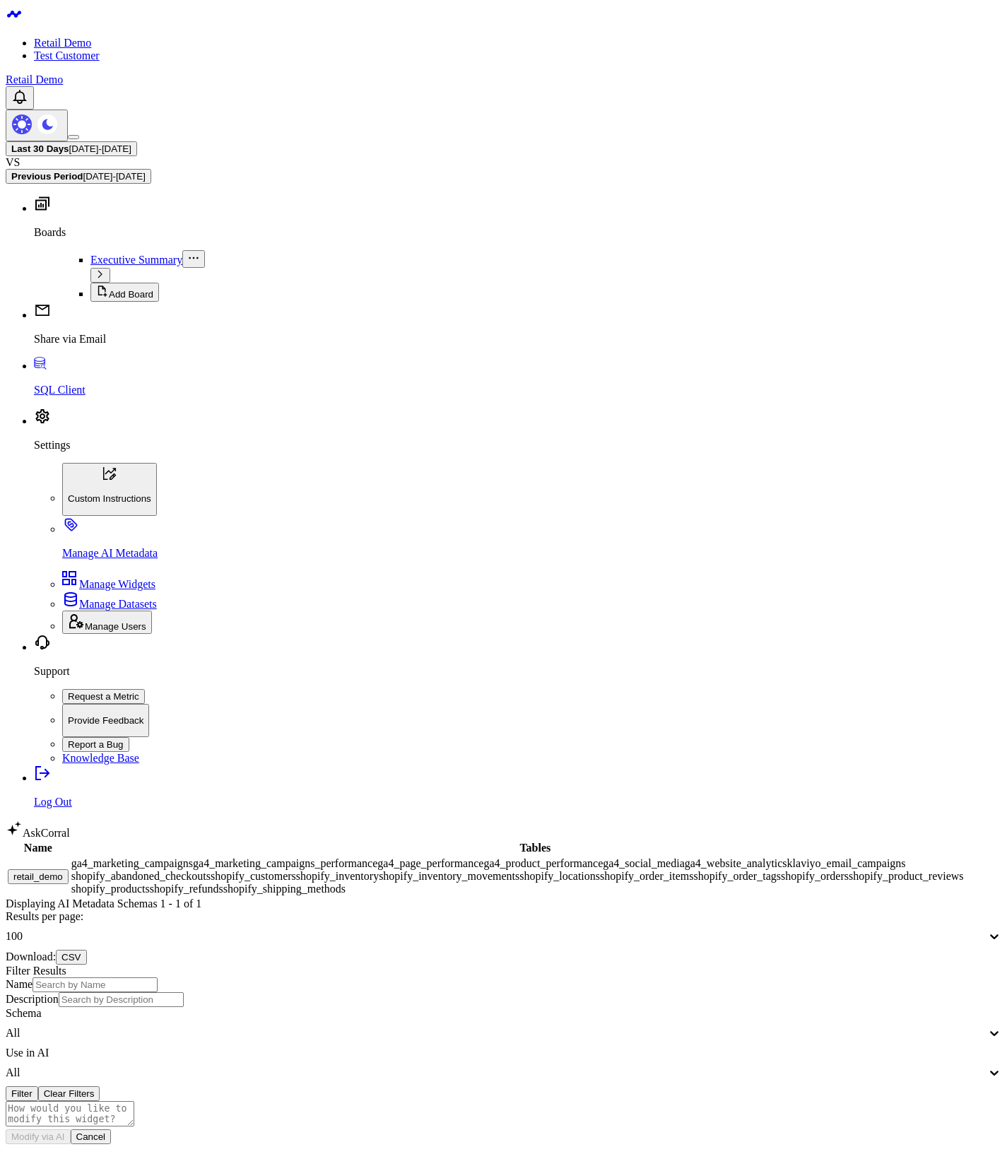
click at [485, 840] on div "Name Tables retail_demo ga4_marketing_campaigns ga4_marketing_campaigns_perform…" at bounding box center [504, 902] width 996 height 125
click at [459, 570] on body "Retail Demo Test Customer Retail Demo Last 30 Days [DATE] - [DATE] VS Previous …" at bounding box center [504, 792] width 996 height 1572
